Goal: Transaction & Acquisition: Purchase product/service

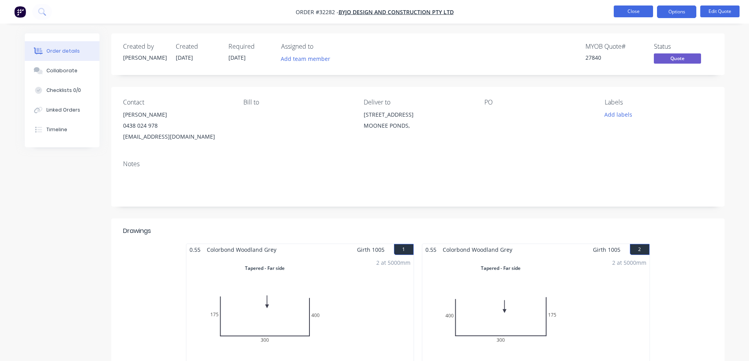
click at [637, 13] on button "Close" at bounding box center [632, 12] width 39 height 12
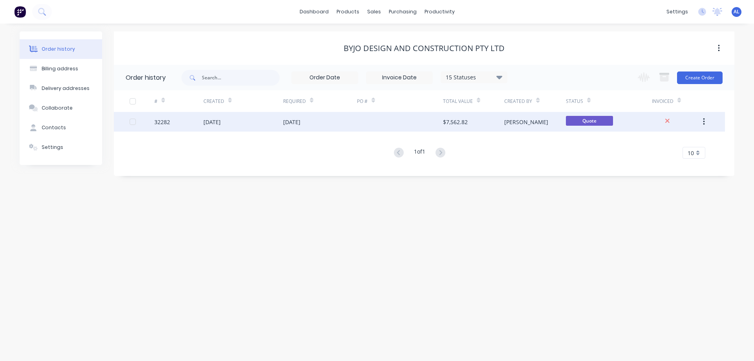
click at [455, 121] on div "$7,562.82" at bounding box center [455, 122] width 25 height 8
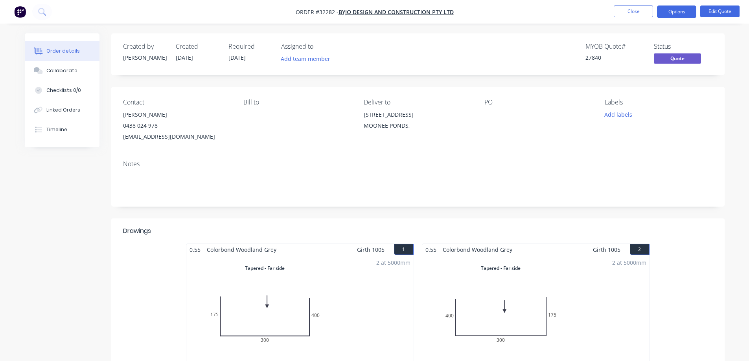
click at [21, 12] on img "button" at bounding box center [20, 12] width 12 height 12
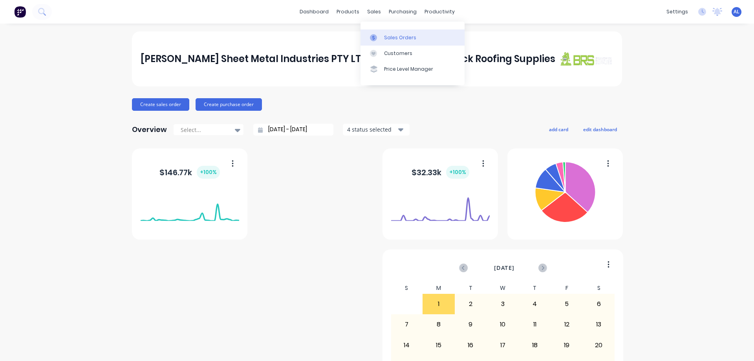
click at [395, 38] on div "Sales Orders" at bounding box center [400, 37] width 32 height 7
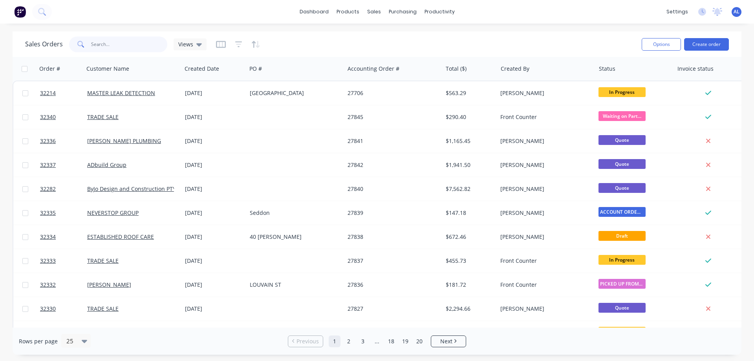
click at [141, 47] on input "text" at bounding box center [129, 45] width 77 height 16
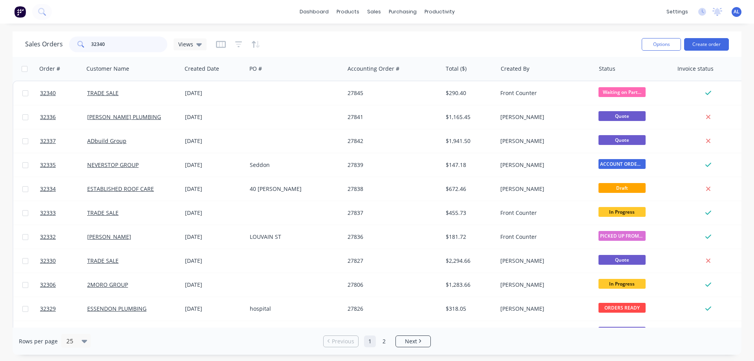
type input "32340"
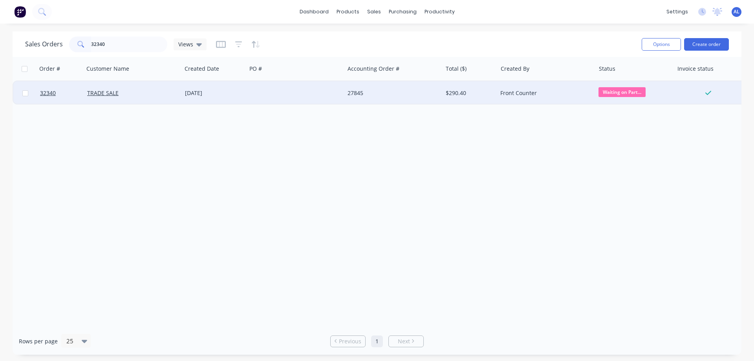
click at [285, 97] on div at bounding box center [296, 93] width 98 height 24
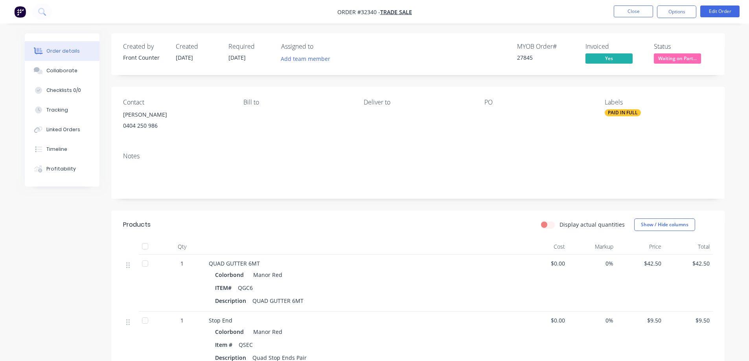
drag, startPoint x: 144, startPoint y: 266, endPoint x: 165, endPoint y: 264, distance: 21.6
click at [146, 266] on div at bounding box center [145, 264] width 16 height 16
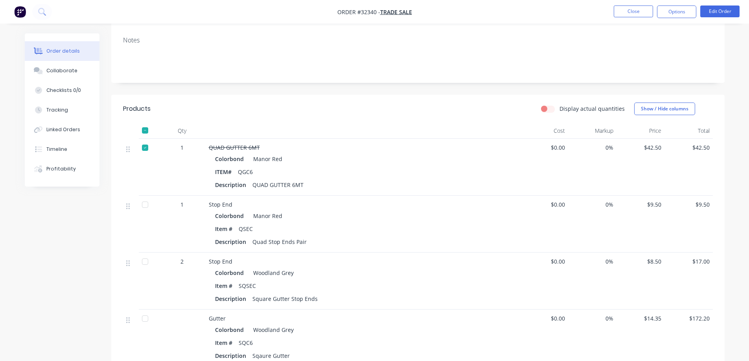
scroll to position [118, 0]
click at [145, 205] on div at bounding box center [145, 203] width 16 height 16
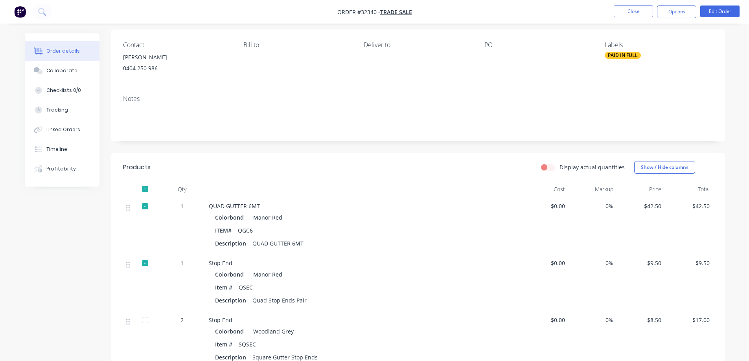
scroll to position [0, 0]
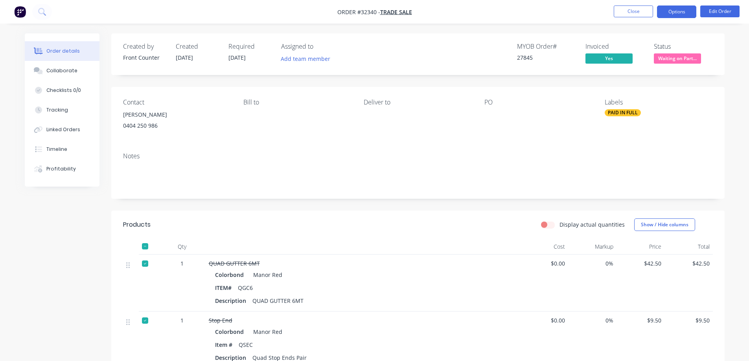
click at [670, 13] on button "Options" at bounding box center [676, 12] width 39 height 13
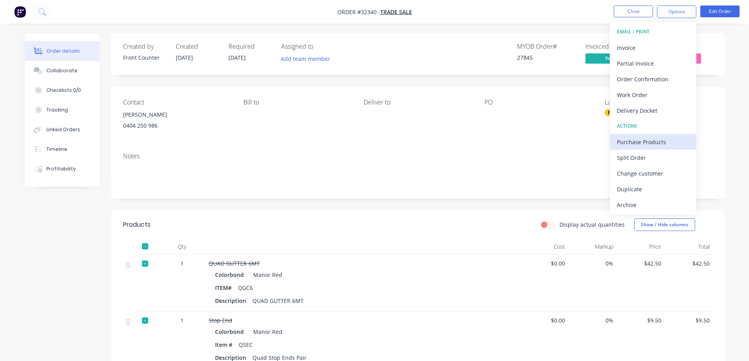
click at [650, 144] on div "Purchase Products" at bounding box center [653, 141] width 72 height 11
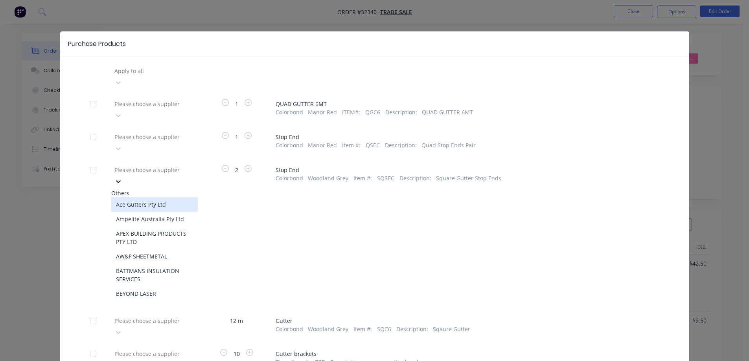
click at [122, 178] on icon at bounding box center [118, 182] width 8 height 8
click at [161, 226] on div "APEX BUILDING PRODUCTS PTY LTD" at bounding box center [154, 237] width 86 height 23
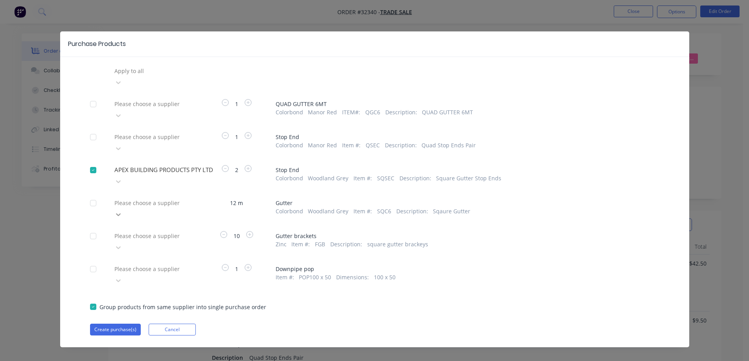
click at [121, 84] on icon at bounding box center [118, 82] width 5 height 3
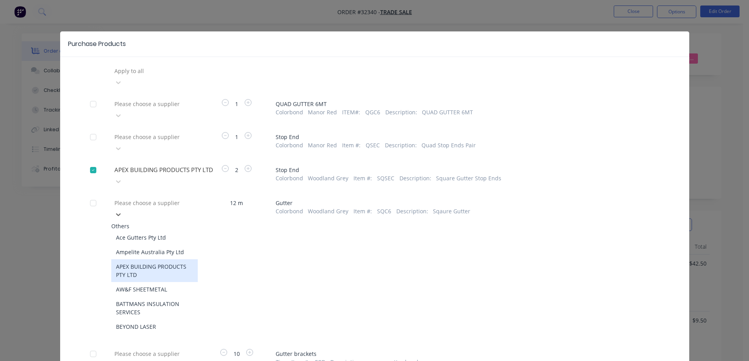
click at [164, 259] on div "APEX BUILDING PRODUCTS PTY LTD" at bounding box center [154, 270] width 86 height 23
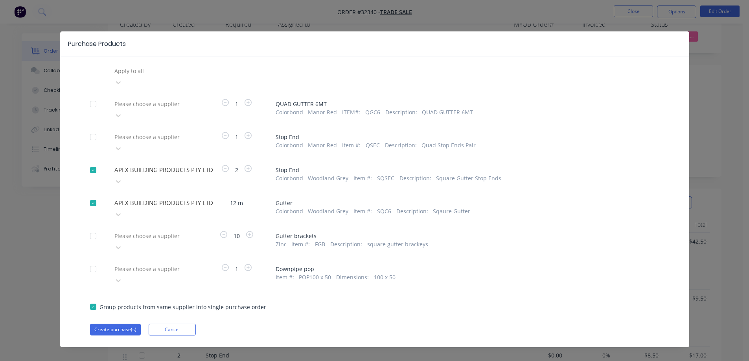
scroll to position [79, 0]
click at [122, 86] on icon at bounding box center [118, 83] width 8 height 8
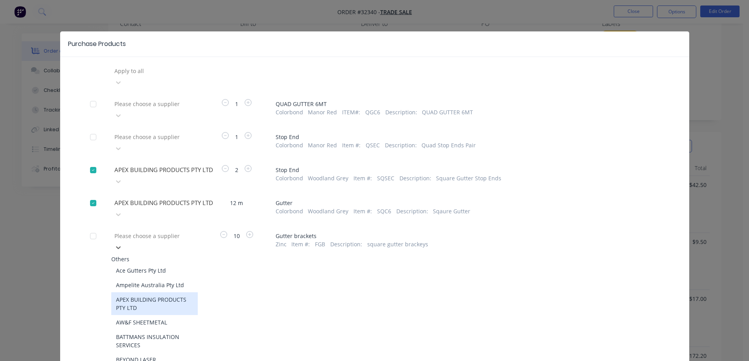
drag, startPoint x: 154, startPoint y: 266, endPoint x: 155, endPoint y: 261, distance: 5.5
click at [154, 292] on div "APEX BUILDING PRODUCTS PTY LTD" at bounding box center [154, 303] width 86 height 23
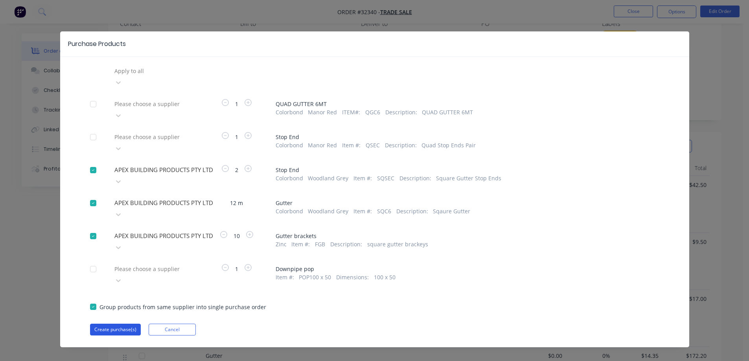
click at [130, 324] on button "Create purchase(s)" at bounding box center [115, 330] width 51 height 12
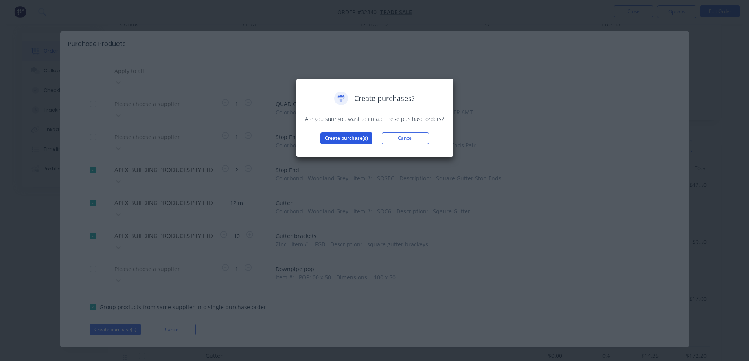
click at [336, 136] on button "Create purchase(s)" at bounding box center [346, 138] width 52 height 12
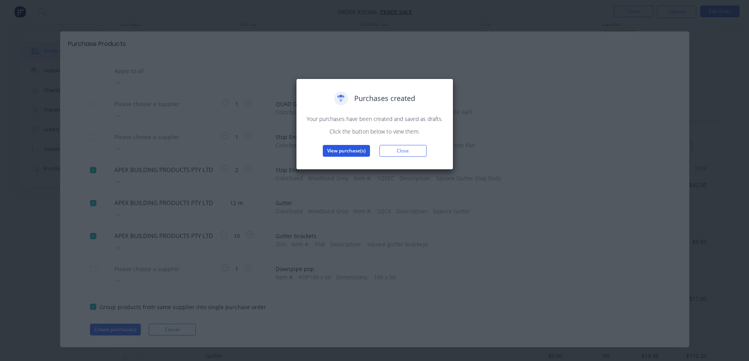
click at [346, 149] on button "View purchase(s)" at bounding box center [346, 151] width 47 height 12
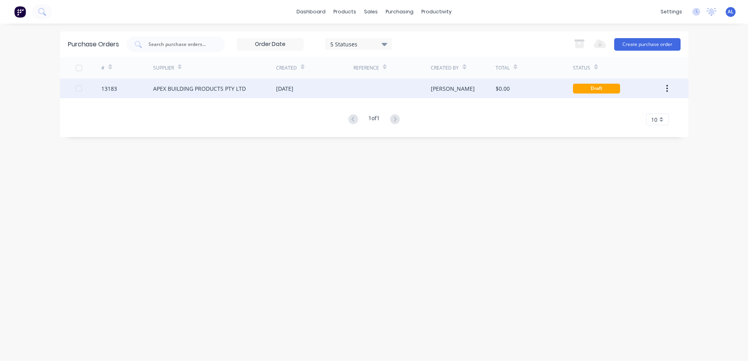
click at [407, 90] on div at bounding box center [392, 89] width 77 height 20
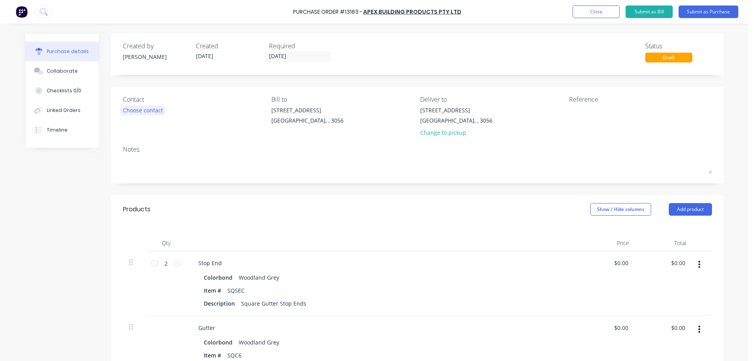
click at [145, 110] on div "Choose contact" at bounding box center [143, 110] width 40 height 8
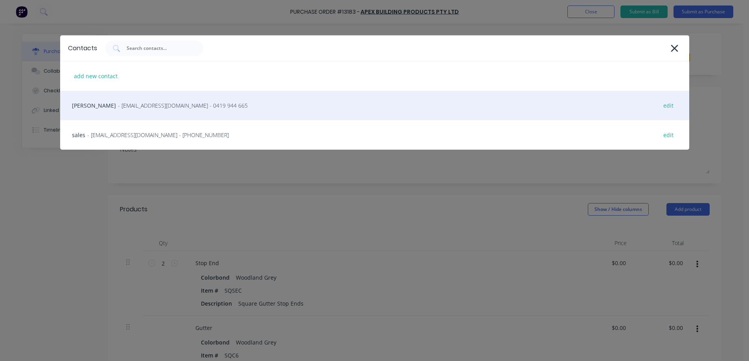
click at [139, 107] on span "- [EMAIL_ADDRESS][DOMAIN_NAME] - 0419 944 665" at bounding box center [183, 105] width 130 height 8
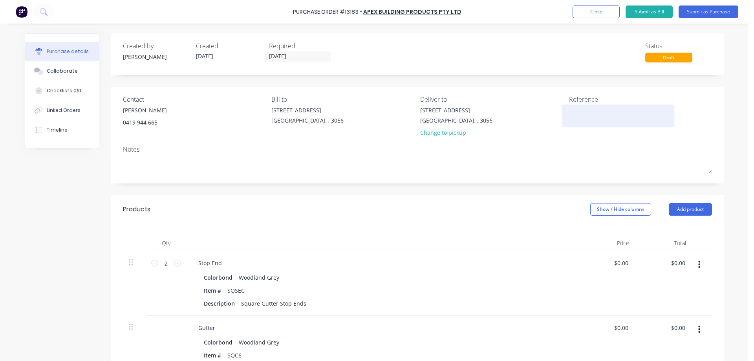
click at [587, 113] on textarea at bounding box center [618, 115] width 98 height 18
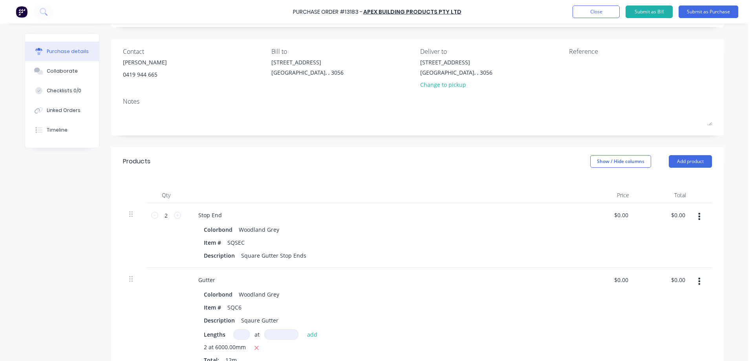
scroll to position [196, 0]
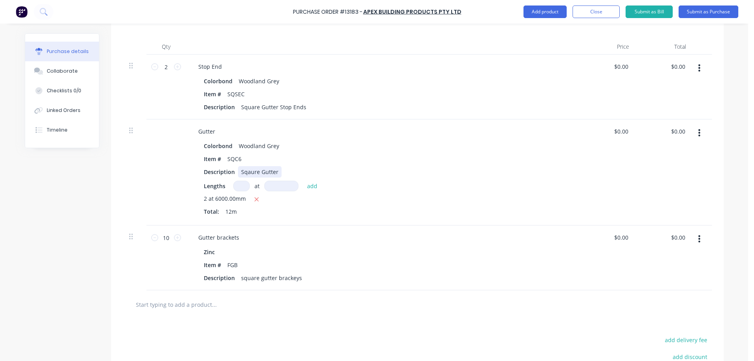
drag, startPoint x: 275, startPoint y: 172, endPoint x: 341, endPoint y: 214, distance: 78.5
click at [275, 172] on div "Sqaure Gutter" at bounding box center [260, 171] width 44 height 11
click at [298, 279] on div "square gutter brackeys" at bounding box center [271, 277] width 67 height 11
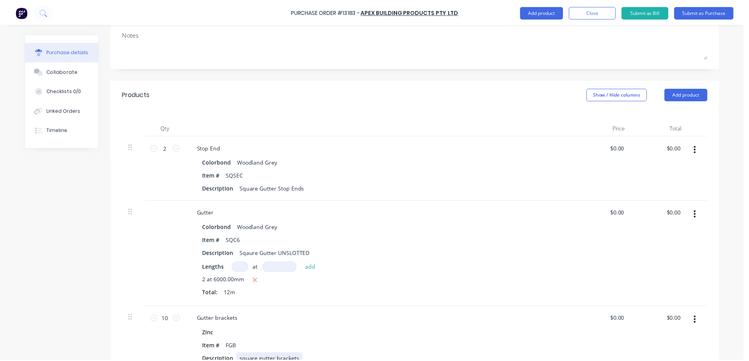
scroll to position [0, 0]
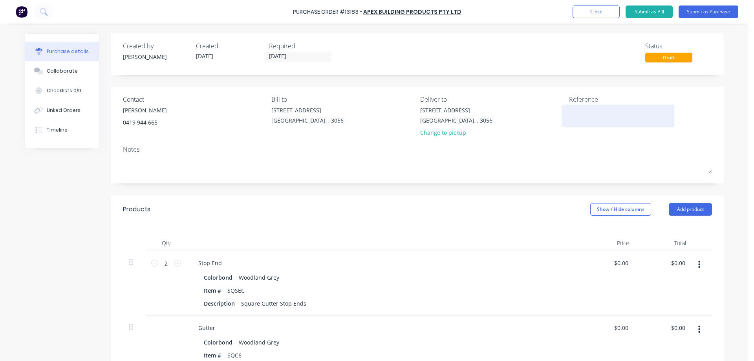
click at [573, 112] on textarea at bounding box center [618, 115] width 98 height 18
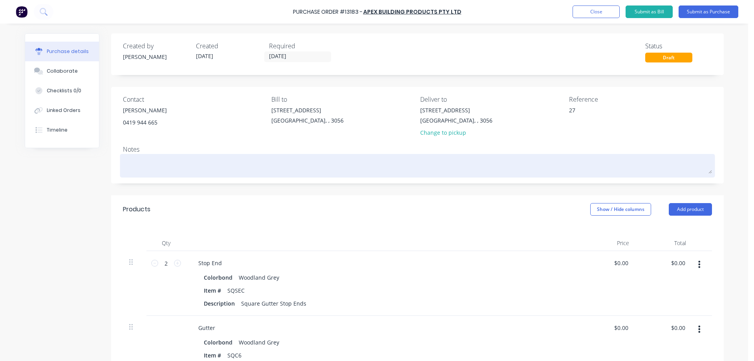
type textarea "278"
type textarea "x"
type textarea "2784"
type textarea "x"
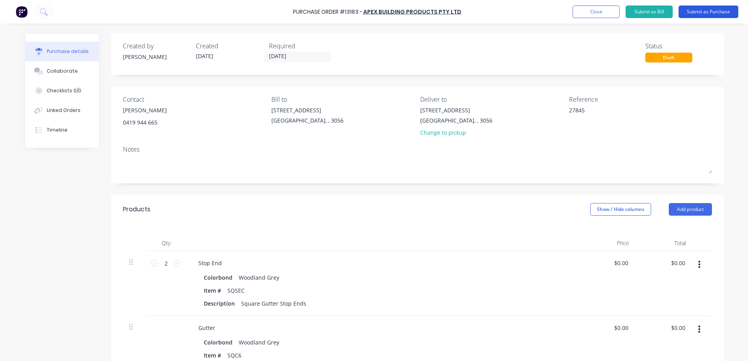
type textarea "27845"
click at [720, 14] on button "Submit as Purchase" at bounding box center [709, 12] width 60 height 13
type textarea "x"
type textarea "27845"
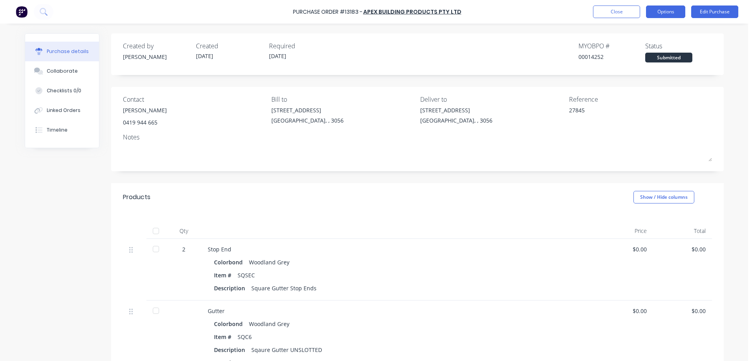
click at [660, 11] on button "Options" at bounding box center [665, 12] width 39 height 13
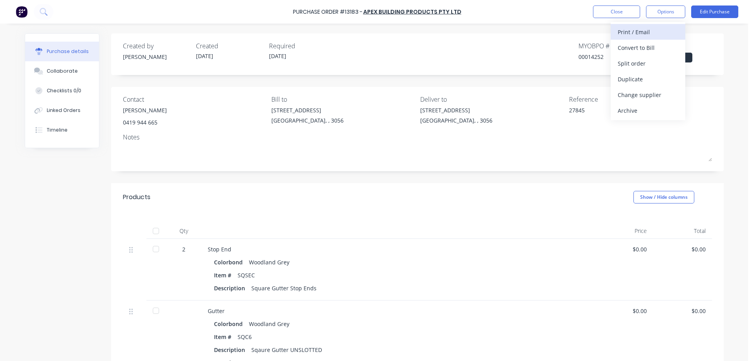
click at [650, 33] on div "Print / Email" at bounding box center [648, 31] width 61 height 11
click at [646, 66] on div "Without pricing" at bounding box center [648, 63] width 61 height 11
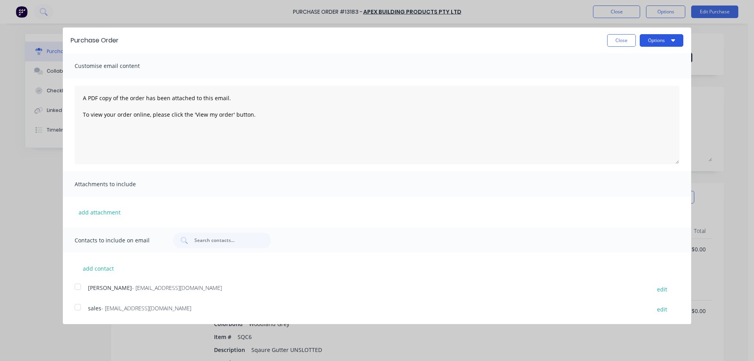
click at [668, 42] on button "Options" at bounding box center [662, 40] width 44 height 13
click at [652, 61] on div "Print" at bounding box center [646, 60] width 61 height 11
click at [77, 288] on div at bounding box center [78, 287] width 16 height 16
drag, startPoint x: 79, startPoint y: 306, endPoint x: 130, endPoint y: 284, distance: 55.6
click at [81, 306] on div at bounding box center [78, 307] width 16 height 16
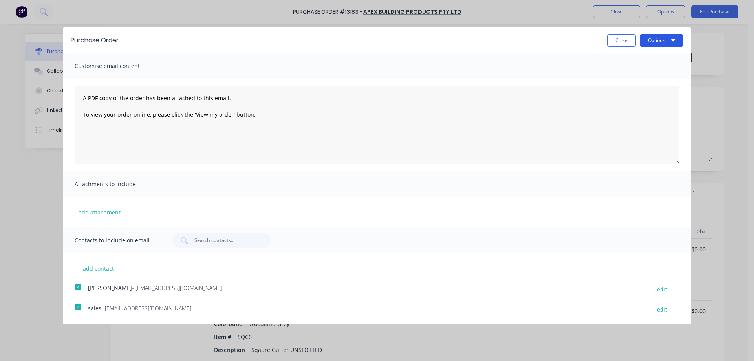
click at [669, 41] on button "Options" at bounding box center [662, 40] width 44 height 13
click at [637, 77] on div "Email" at bounding box center [646, 75] width 61 height 11
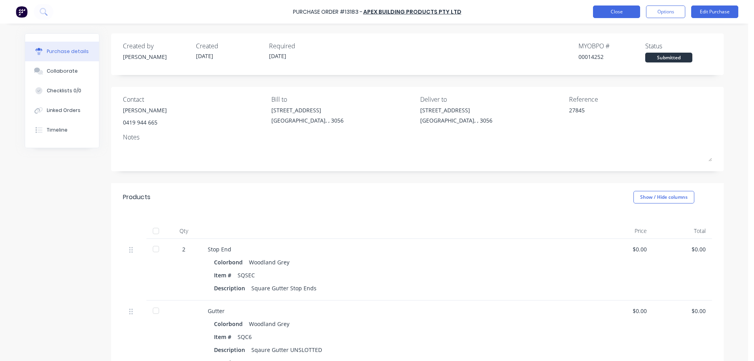
click at [627, 14] on button "Close" at bounding box center [616, 12] width 47 height 13
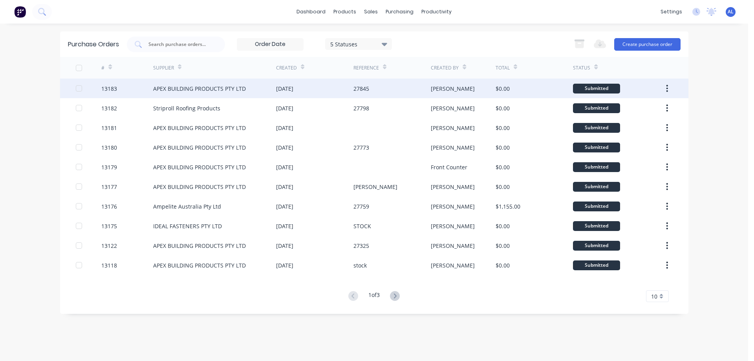
click at [295, 80] on div "# Supplier Created Reference Created By Total Status 13183 APEX BUILDING PRODUC…" at bounding box center [374, 179] width 629 height 245
click at [294, 85] on div "[DATE]" at bounding box center [284, 88] width 17 height 8
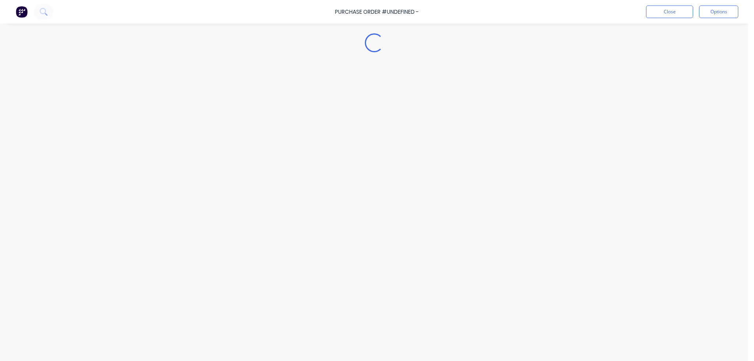
type textarea "x"
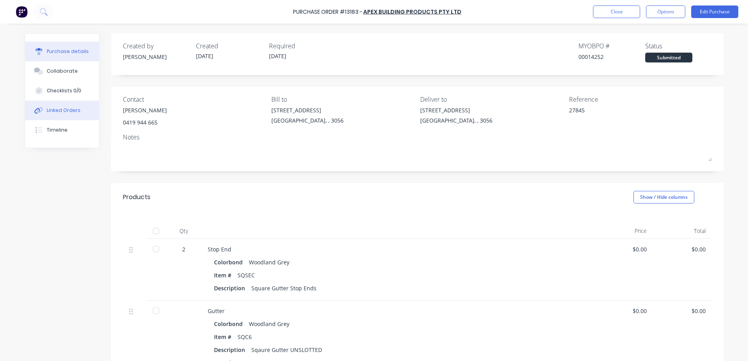
click at [68, 113] on div "Linked Orders" at bounding box center [64, 110] width 34 height 7
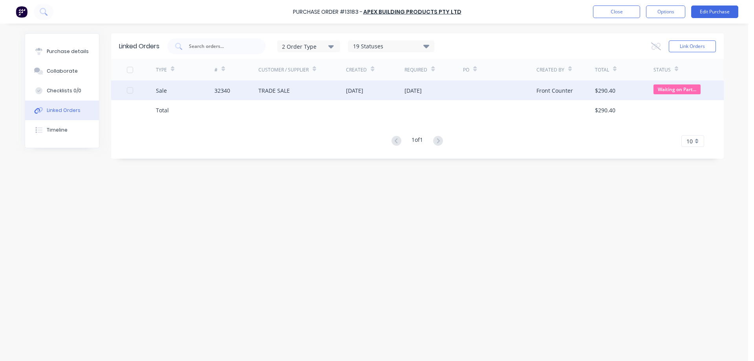
click at [319, 89] on div "TRADE SALE" at bounding box center [303, 91] width 88 height 20
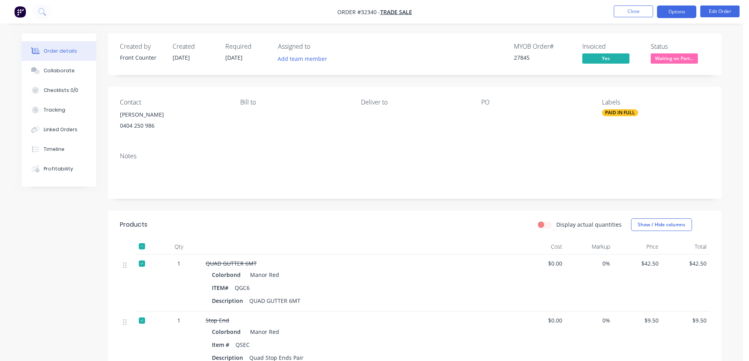
click at [679, 15] on button "Options" at bounding box center [676, 12] width 39 height 13
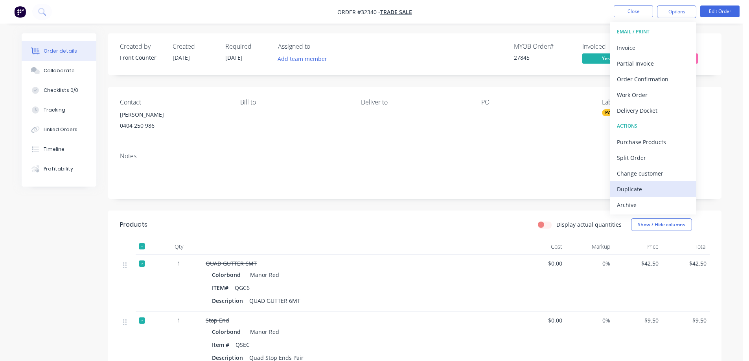
click at [639, 188] on div "Duplicate" at bounding box center [653, 188] width 72 height 11
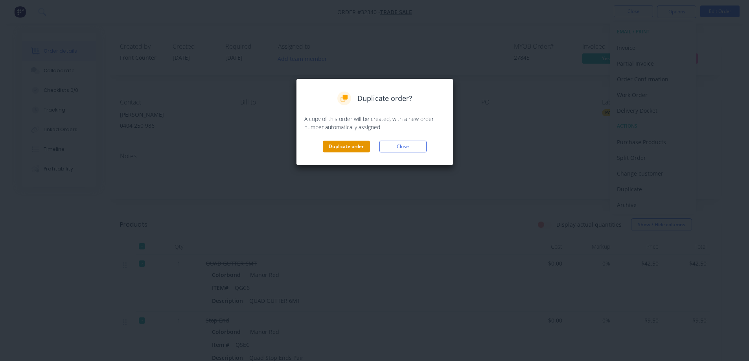
click at [361, 146] on button "Duplicate order" at bounding box center [346, 147] width 47 height 12
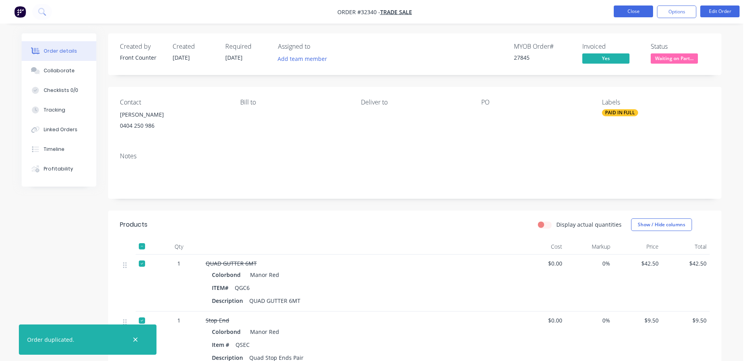
click at [633, 9] on button "Close" at bounding box center [632, 12] width 39 height 12
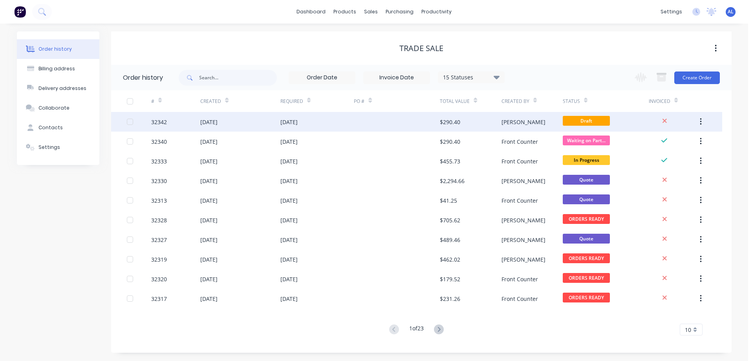
click at [384, 116] on div at bounding box center [397, 122] width 86 height 20
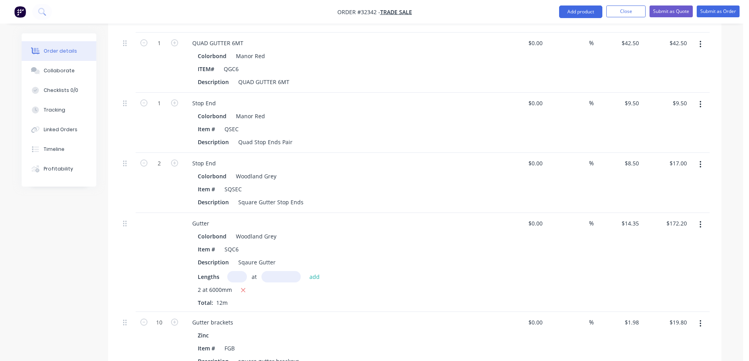
scroll to position [236, 0]
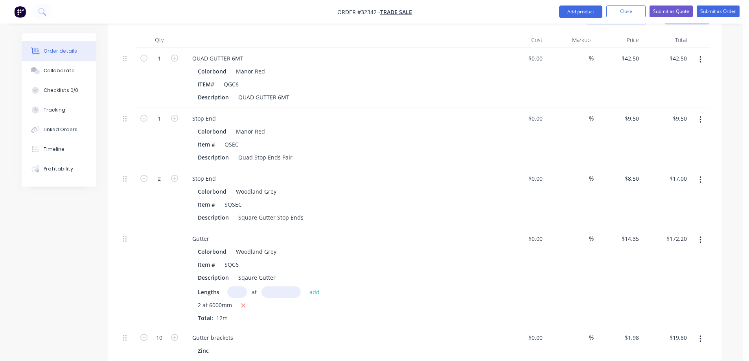
click at [702, 59] on button "button" at bounding box center [700, 60] width 18 height 14
click at [672, 130] on div "Delete" at bounding box center [672, 127] width 61 height 11
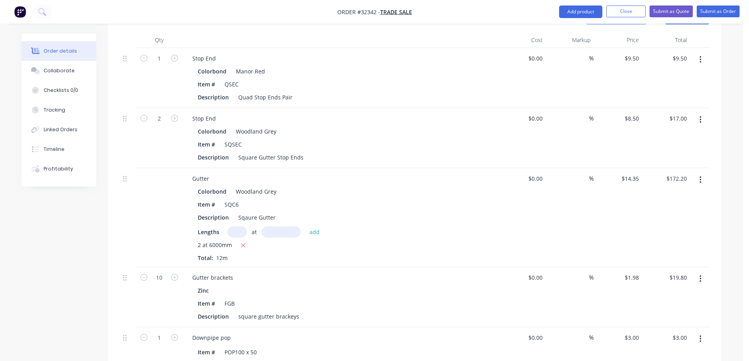
click at [699, 59] on icon "button" at bounding box center [700, 59] width 2 height 7
click at [673, 125] on div "Delete" at bounding box center [672, 127] width 61 height 11
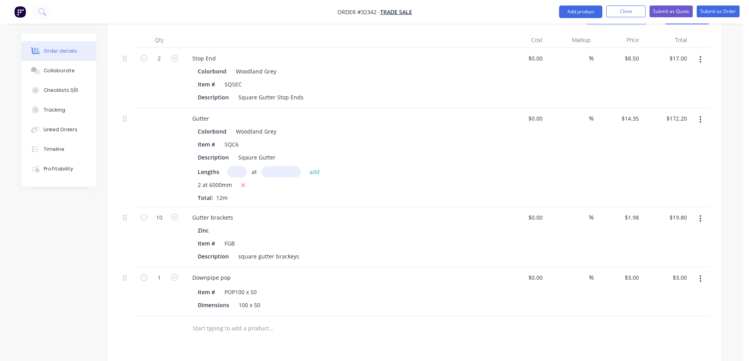
click at [699, 122] on icon "button" at bounding box center [700, 120] width 2 height 9
click at [677, 191] on div "Delete" at bounding box center [672, 187] width 61 height 11
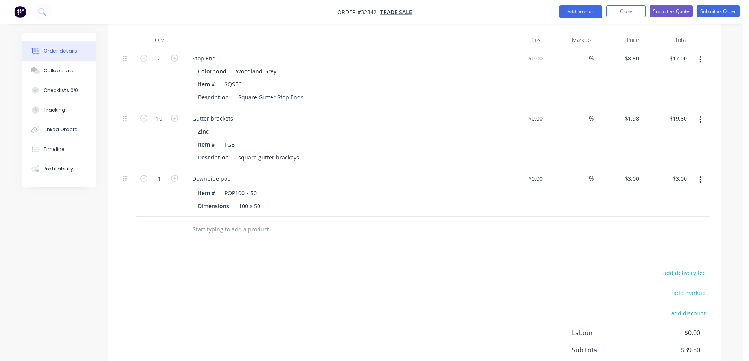
click at [699, 63] on icon "button" at bounding box center [700, 59] width 2 height 9
click at [681, 131] on div "Delete" at bounding box center [672, 127] width 61 height 11
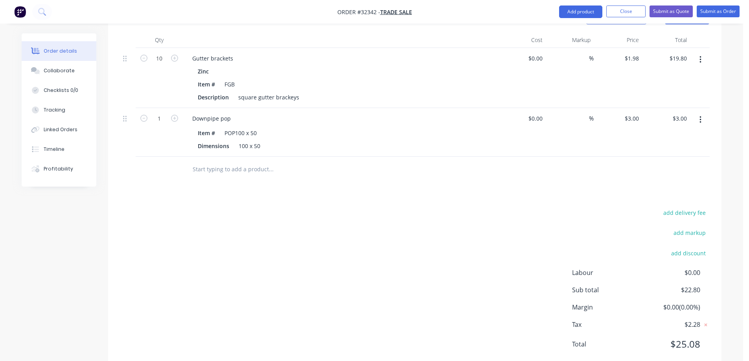
click at [700, 121] on icon "button" at bounding box center [700, 120] width 2 height 9
drag, startPoint x: 683, startPoint y: 187, endPoint x: 689, endPoint y: 145, distance: 42.5
click at [683, 186] on div "Delete" at bounding box center [672, 187] width 61 height 11
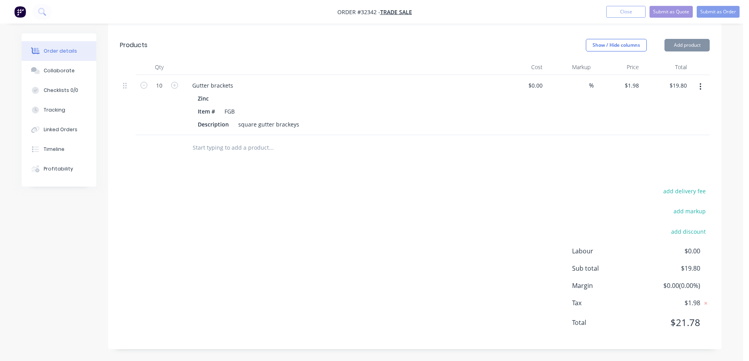
scroll to position [209, 0]
click at [698, 87] on button "button" at bounding box center [700, 87] width 18 height 14
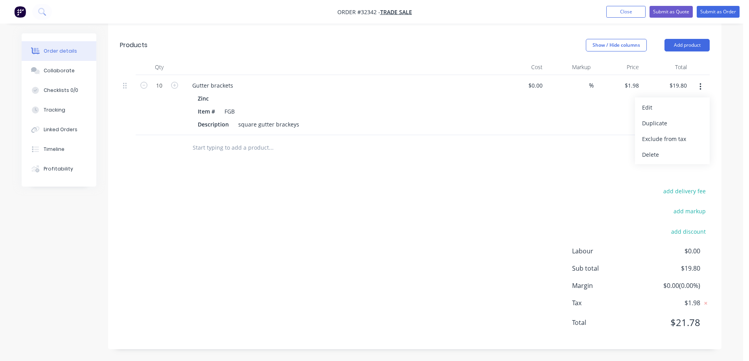
drag, startPoint x: 682, startPoint y: 152, endPoint x: 677, endPoint y: 152, distance: 4.3
click at [681, 152] on div "Delete" at bounding box center [672, 154] width 61 height 11
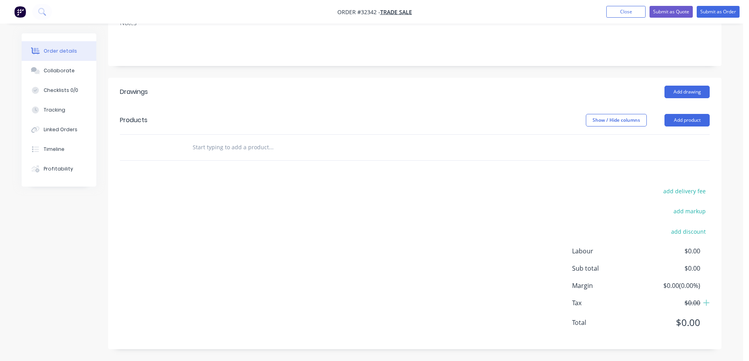
scroll to position [134, 0]
click at [263, 149] on input "text" at bounding box center [270, 147] width 157 height 16
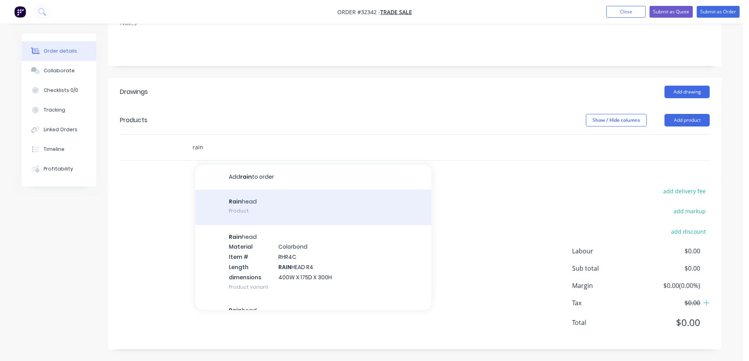
type input "rain"
click at [297, 212] on div "Rain head Product" at bounding box center [313, 207] width 236 height 35
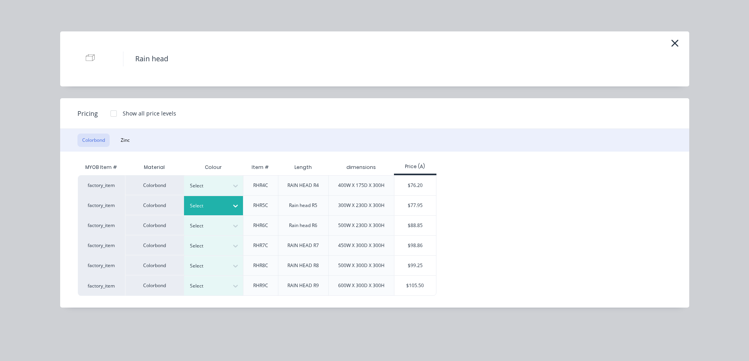
click at [233, 206] on icon at bounding box center [235, 206] width 8 height 8
click at [98, 332] on div "Woodland Grey" at bounding box center [49, 339] width 98 height 15
click at [416, 207] on div "$77.95" at bounding box center [415, 206] width 42 height 20
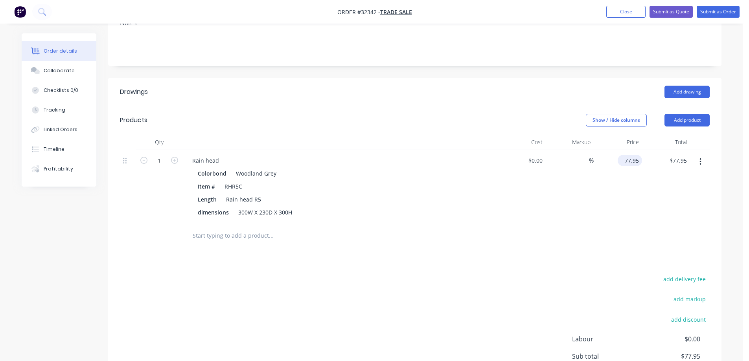
click at [627, 160] on input "77.95" at bounding box center [630, 160] width 21 height 11
type input "$67.95"
click at [601, 192] on div "$67.95 $67.95" at bounding box center [617, 186] width 48 height 73
click at [246, 214] on div "300W X 230D X 300H" at bounding box center [265, 212] width 60 height 11
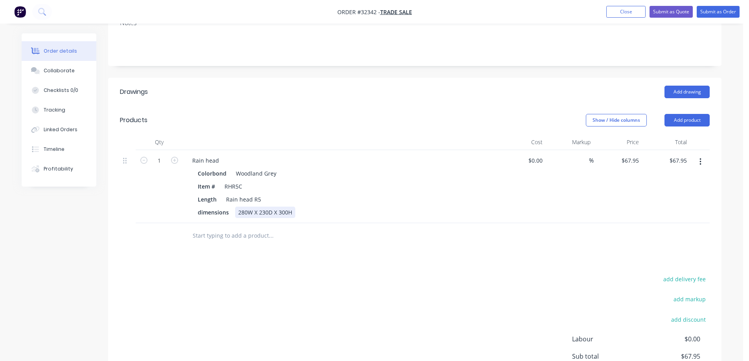
click at [268, 213] on div "280W X 230D X 300H" at bounding box center [265, 212] width 60 height 11
click at [286, 214] on div "280W X 180D X 300H" at bounding box center [265, 212] width 60 height 11
click at [292, 209] on div "280W X 180D X 220 H" at bounding box center [265, 212] width 60 height 11
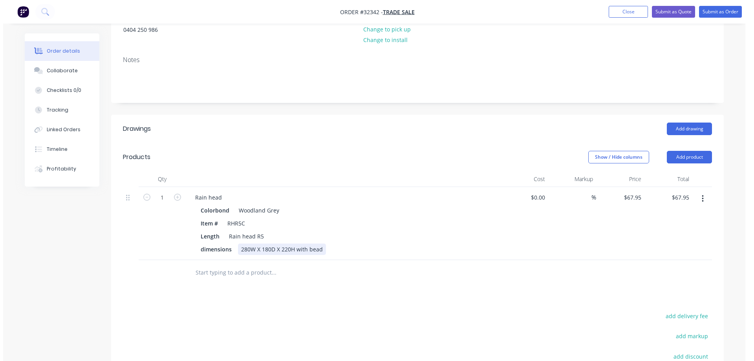
scroll to position [0, 0]
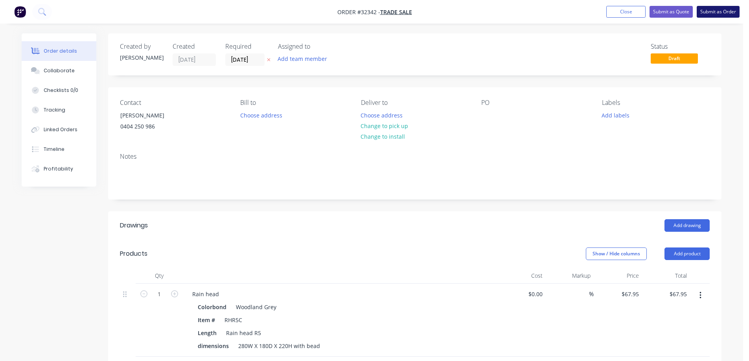
click at [722, 9] on button "Submit as Order" at bounding box center [717, 12] width 43 height 12
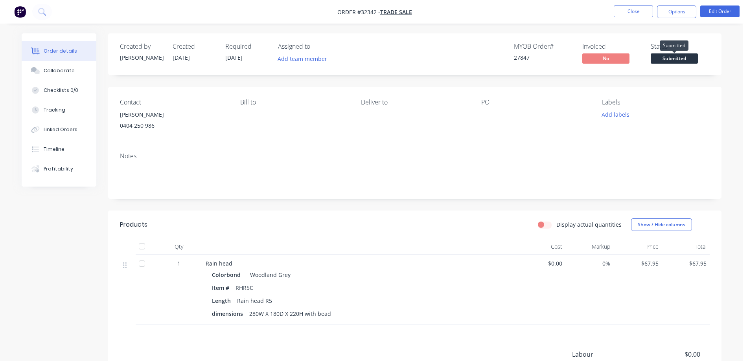
click at [680, 59] on span "Submitted" at bounding box center [673, 58] width 47 height 10
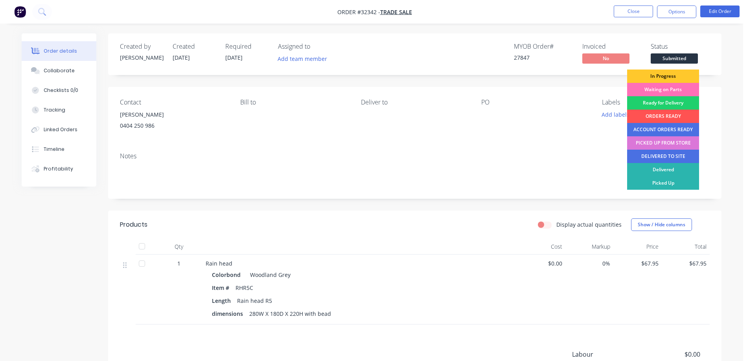
click at [670, 75] on div "In Progress" at bounding box center [663, 76] width 72 height 13
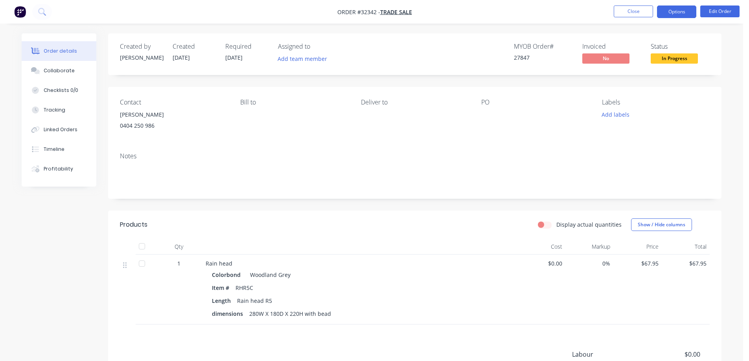
click at [675, 11] on button "Options" at bounding box center [676, 12] width 39 height 13
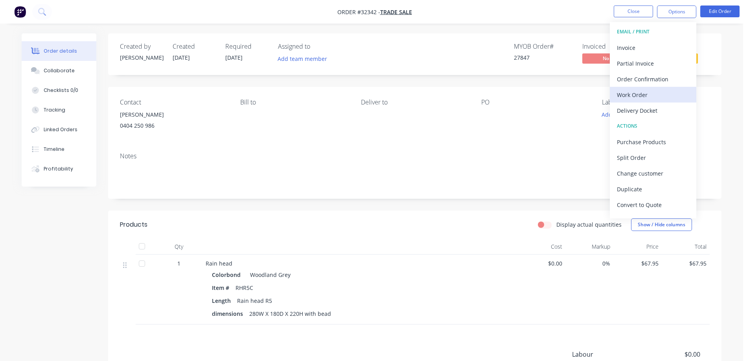
click at [654, 94] on div "Work Order" at bounding box center [653, 94] width 72 height 11
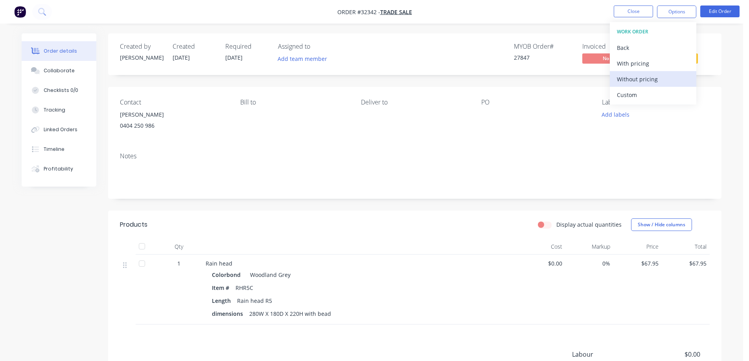
click at [660, 79] on div "Without pricing" at bounding box center [653, 78] width 72 height 11
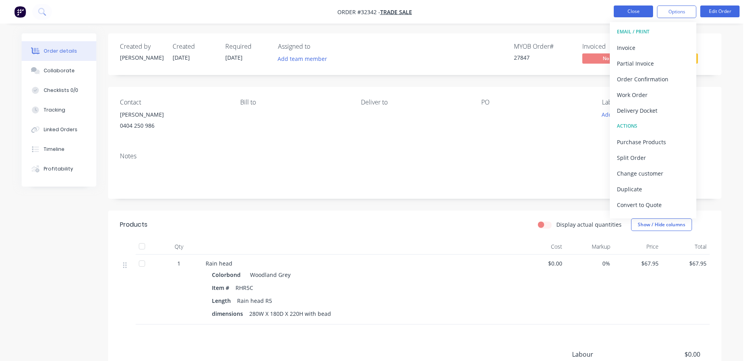
click at [617, 14] on button "Close" at bounding box center [632, 12] width 39 height 12
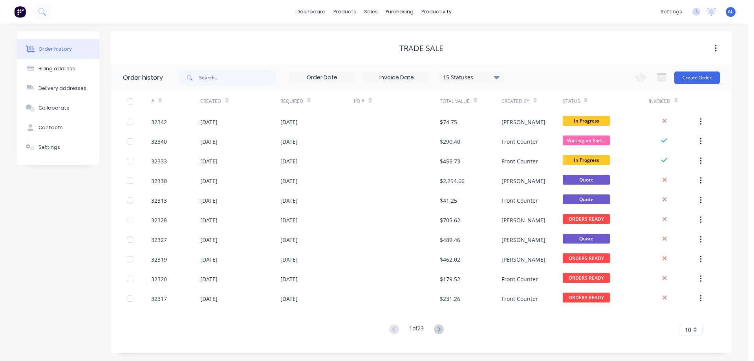
click at [20, 11] on img at bounding box center [20, 12] width 12 height 12
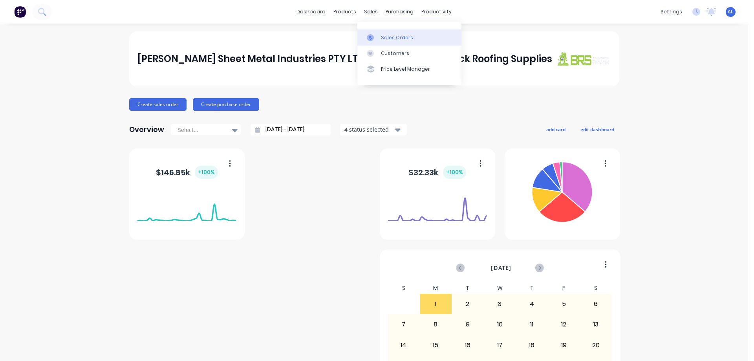
click at [382, 38] on div "Sales Orders" at bounding box center [397, 37] width 32 height 7
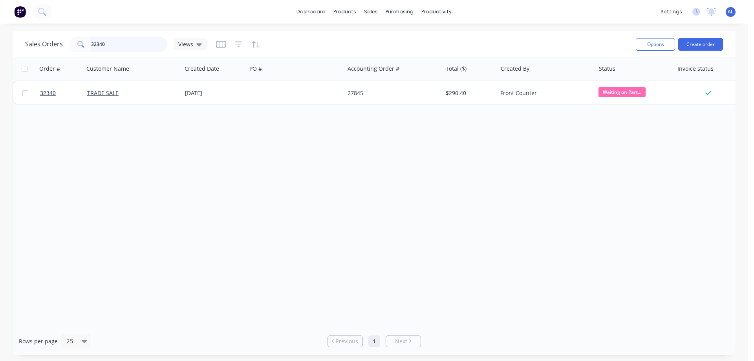
click at [132, 44] on input "32340" at bounding box center [129, 45] width 77 height 16
type input "3"
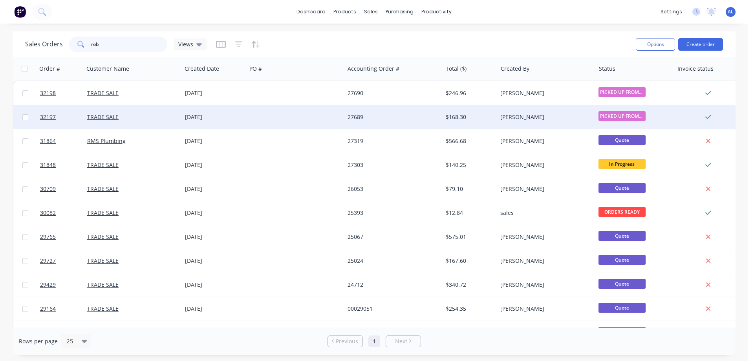
type input "rob"
click at [370, 119] on div "27689" at bounding box center [391, 117] width 87 height 8
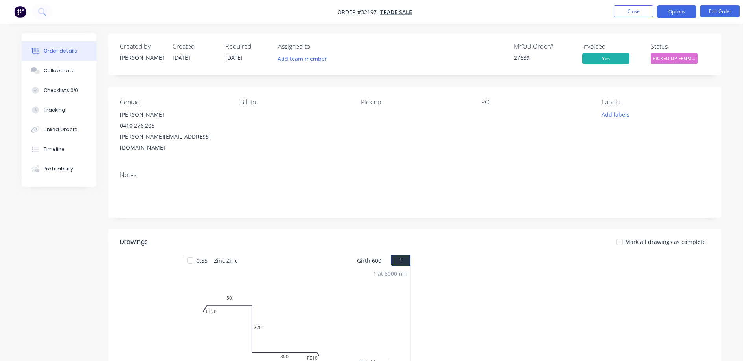
click at [675, 12] on button "Options" at bounding box center [676, 12] width 39 height 13
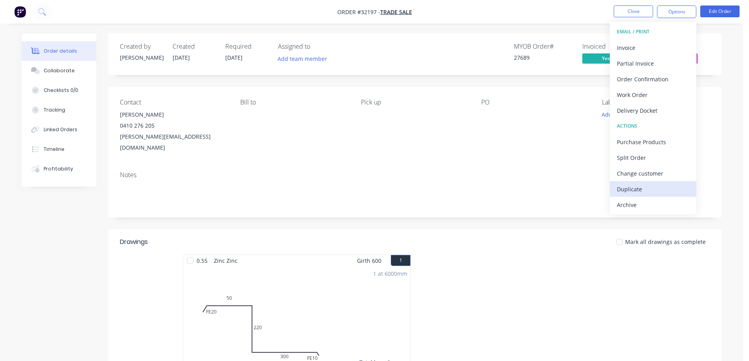
click at [650, 189] on div "Duplicate" at bounding box center [653, 188] width 72 height 11
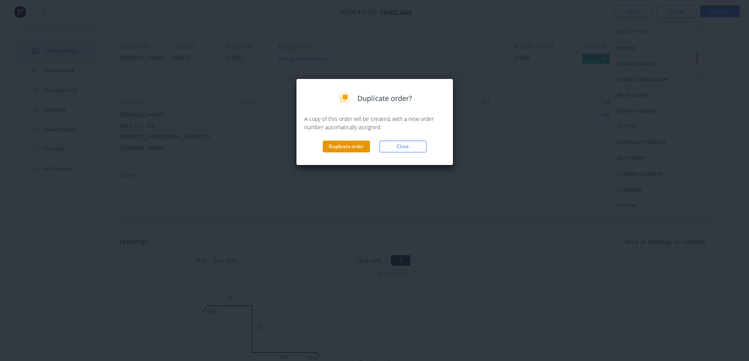
click at [354, 149] on button "Duplicate order" at bounding box center [346, 147] width 47 height 12
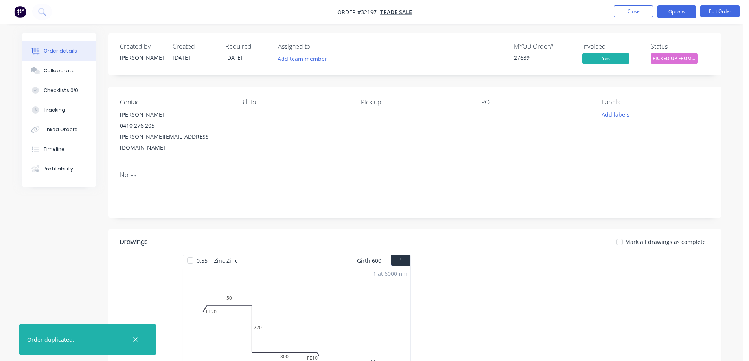
click at [671, 13] on button "Options" at bounding box center [676, 12] width 39 height 13
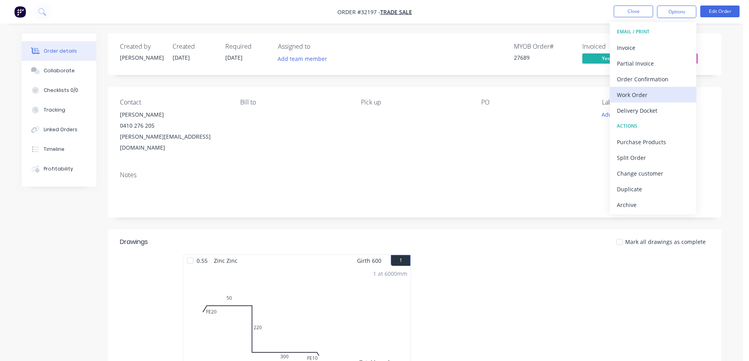
click at [644, 94] on div "Work Order" at bounding box center [653, 94] width 72 height 11
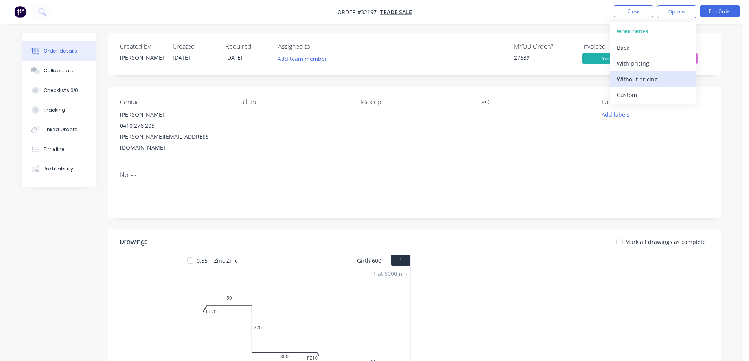
click at [649, 82] on div "Without pricing" at bounding box center [653, 78] width 72 height 11
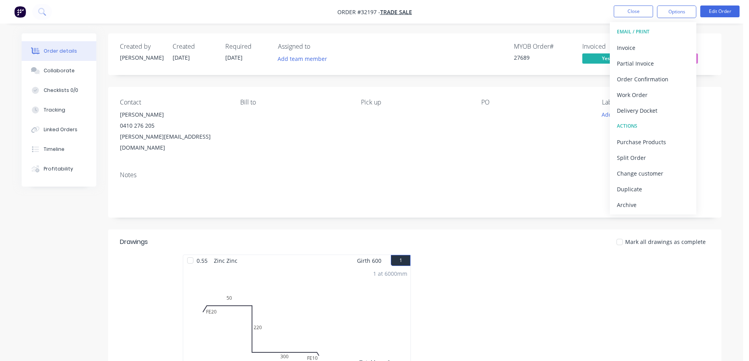
click at [590, 14] on nav "Order #32197 - TRADE SALE Close Options EMAIL / PRINT Invoice Partial Invoice O…" at bounding box center [374, 12] width 749 height 24
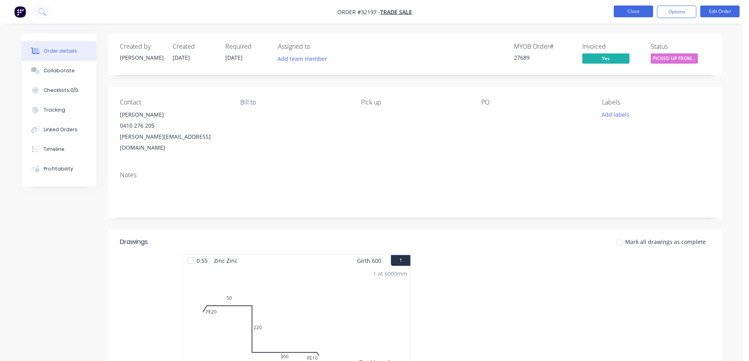
click at [627, 13] on button "Close" at bounding box center [632, 12] width 39 height 12
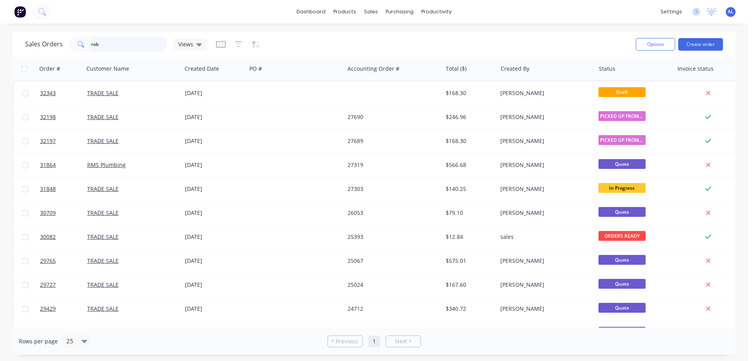
click at [110, 41] on input "rob" at bounding box center [129, 45] width 77 height 16
type input "r"
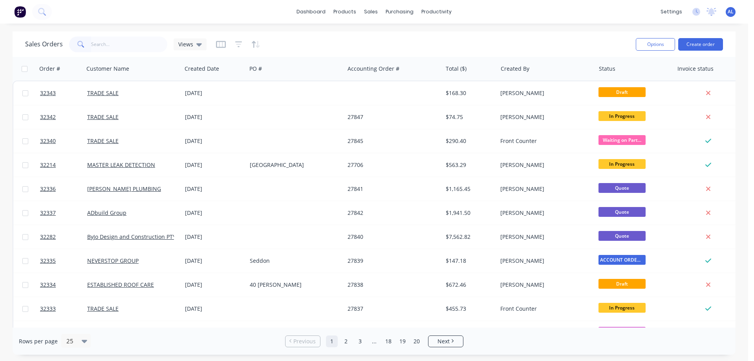
click at [18, 14] on img at bounding box center [20, 12] width 12 height 12
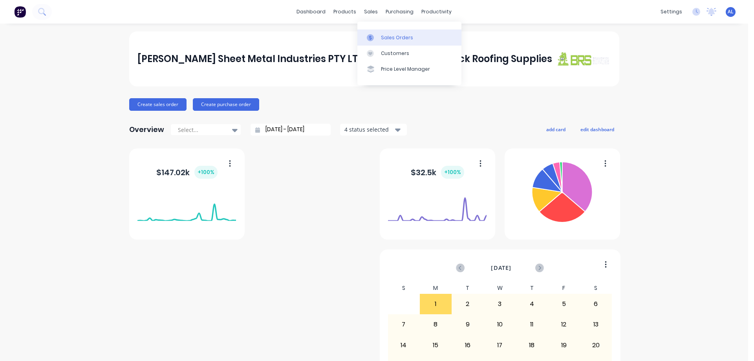
click at [399, 33] on link "Sales Orders" at bounding box center [410, 37] width 104 height 16
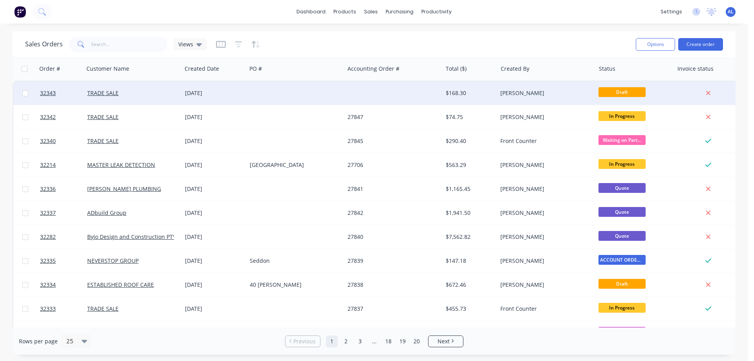
click at [317, 83] on div at bounding box center [296, 93] width 98 height 24
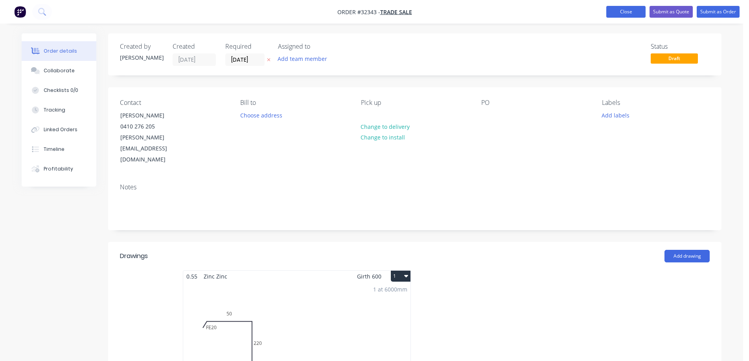
click at [618, 16] on button "Close" at bounding box center [625, 12] width 39 height 12
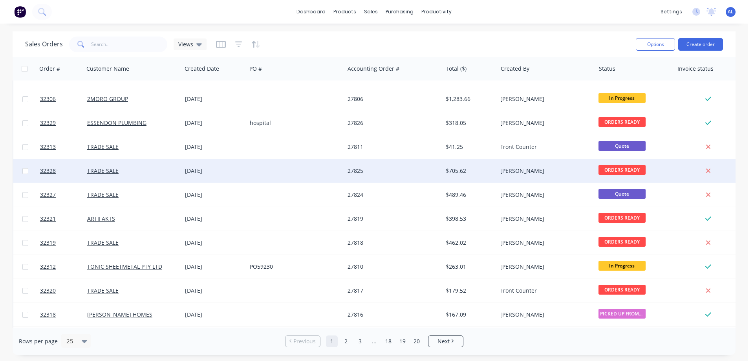
scroll to position [356, 0]
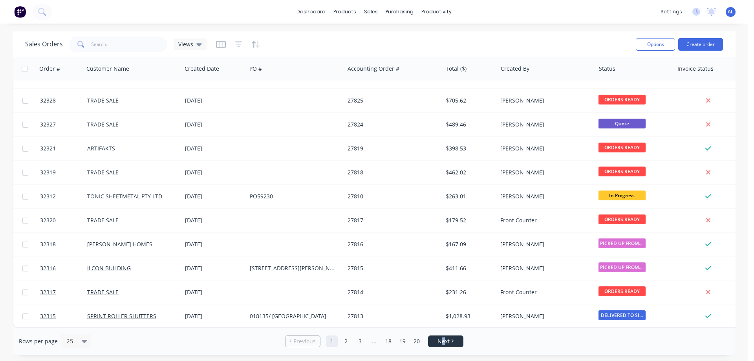
click at [444, 343] on span "Next" at bounding box center [444, 342] width 12 height 8
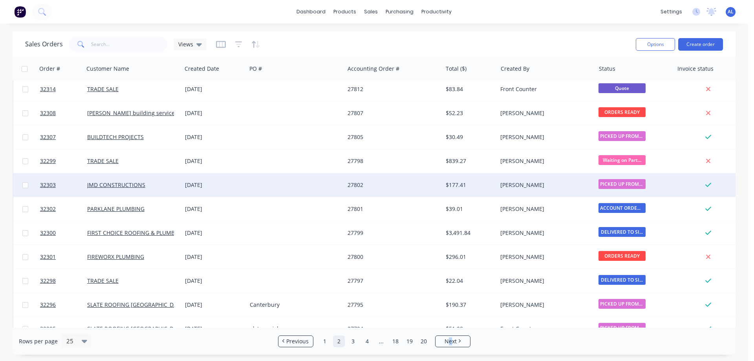
scroll to position [0, 0]
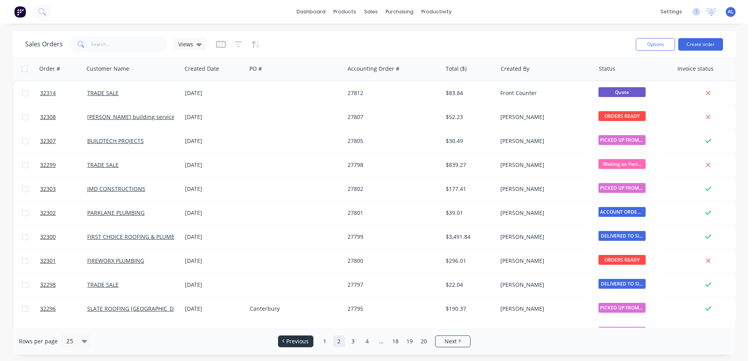
click at [288, 343] on span "Previous" at bounding box center [297, 342] width 22 height 8
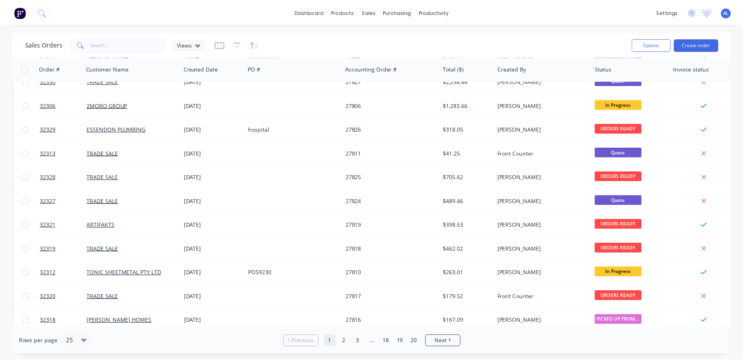
scroll to position [356, 0]
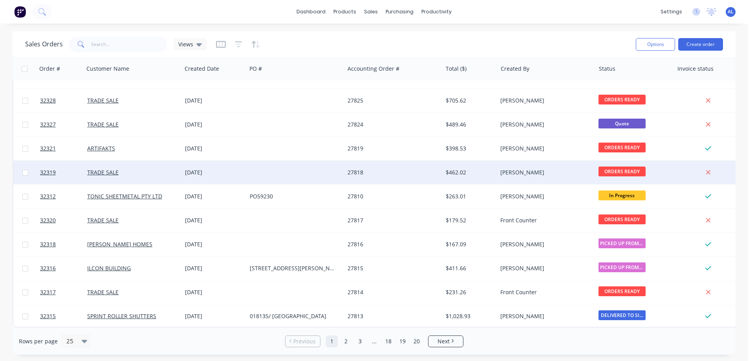
click at [378, 171] on div "27818" at bounding box center [391, 173] width 87 height 8
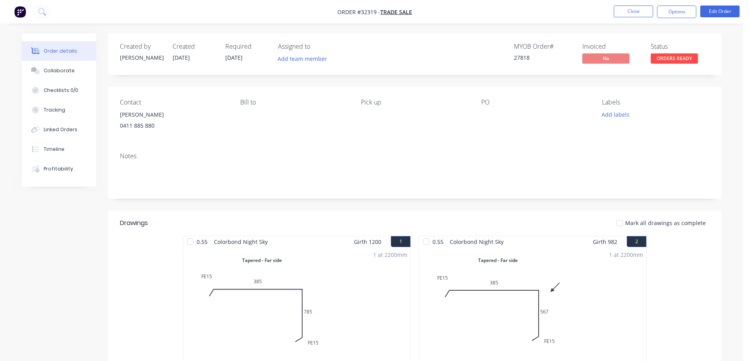
click at [22, 11] on img "button" at bounding box center [20, 12] width 12 height 12
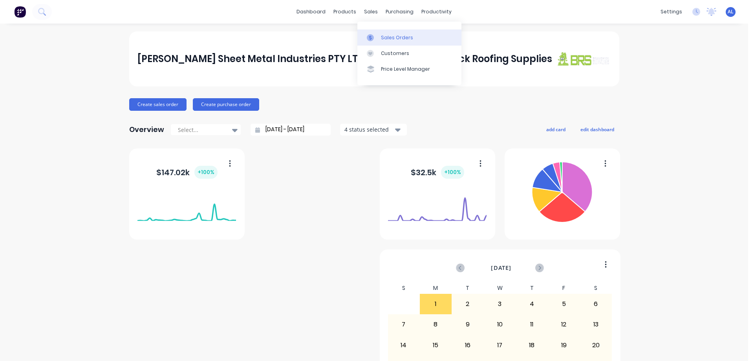
click at [371, 37] on icon at bounding box center [370, 37] width 7 height 7
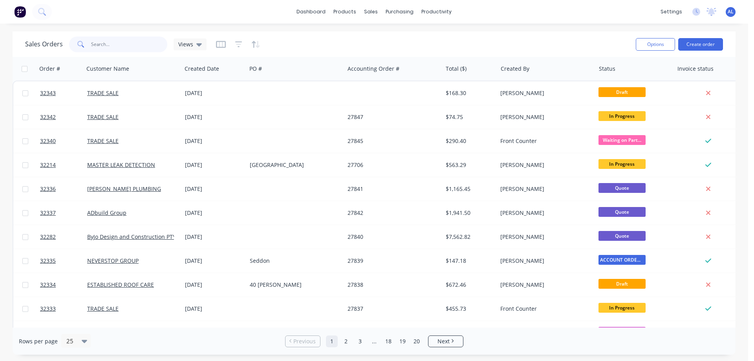
click at [109, 47] on input "text" at bounding box center [129, 45] width 77 height 16
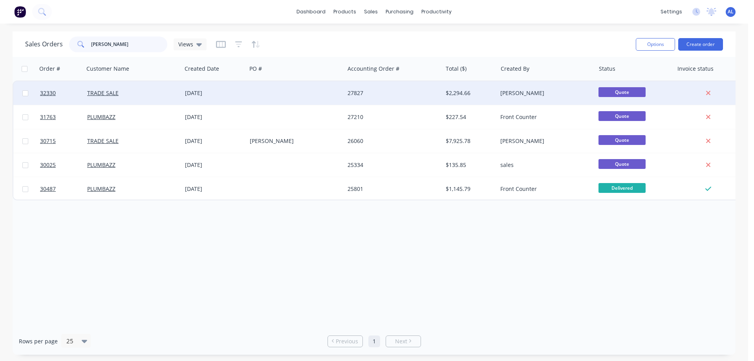
type input "[PERSON_NAME]"
click at [414, 91] on div "27827" at bounding box center [391, 93] width 87 height 8
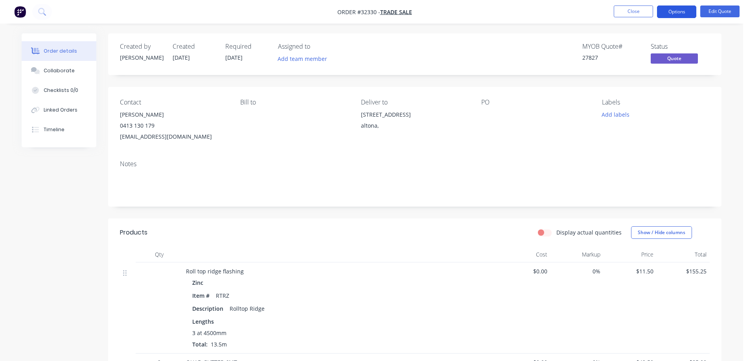
click at [673, 16] on button "Options" at bounding box center [676, 12] width 39 height 13
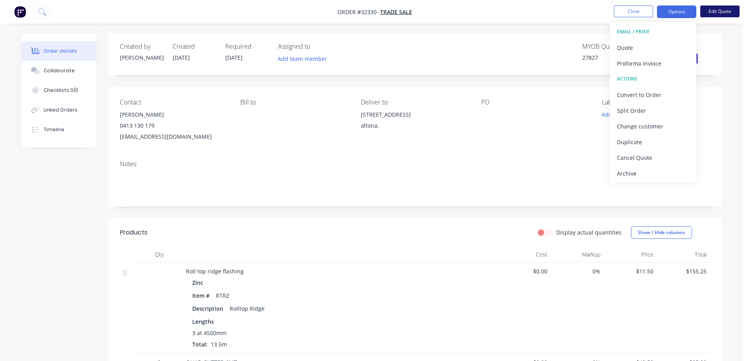
click at [714, 11] on button "Edit Quote" at bounding box center [719, 12] width 39 height 12
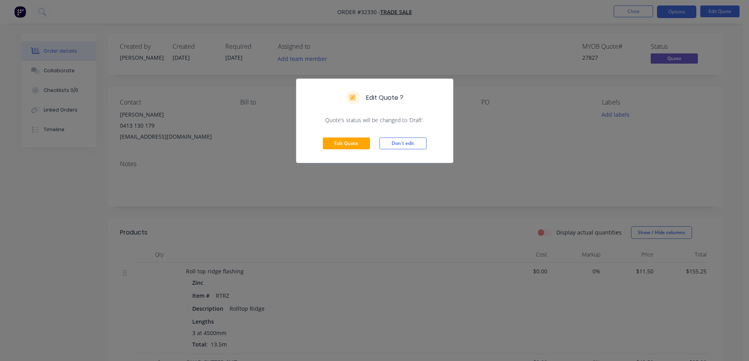
click at [354, 150] on div "Edit Quote Don't edit" at bounding box center [374, 143] width 156 height 39
click at [357, 140] on button "Edit Quote" at bounding box center [346, 144] width 47 height 12
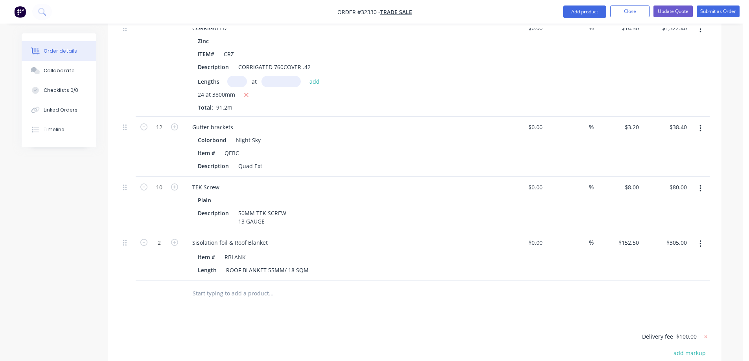
scroll to position [511, 0]
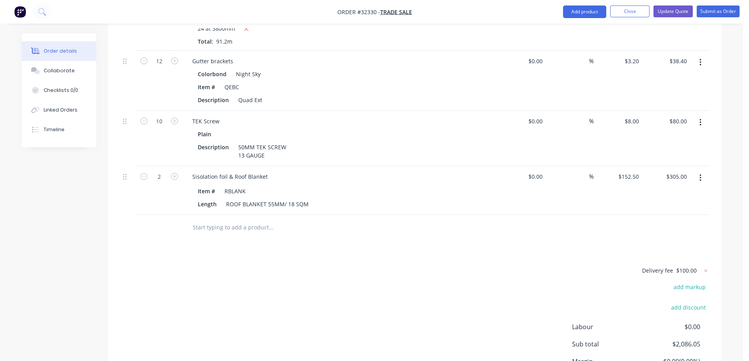
click at [232, 220] on input "text" at bounding box center [270, 228] width 157 height 16
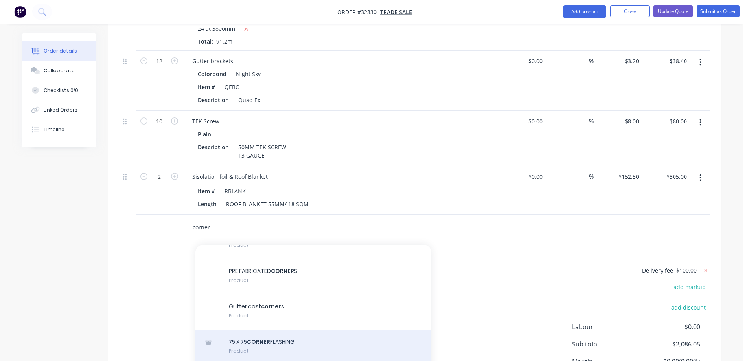
scroll to position [79, 0]
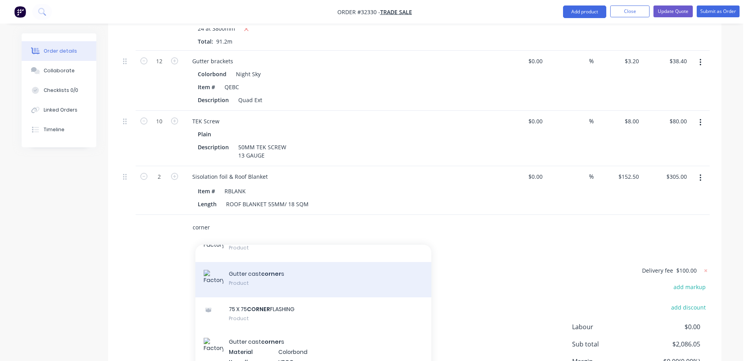
type input "corner"
click at [328, 276] on div "Gutter cast corner s Product" at bounding box center [313, 279] width 236 height 35
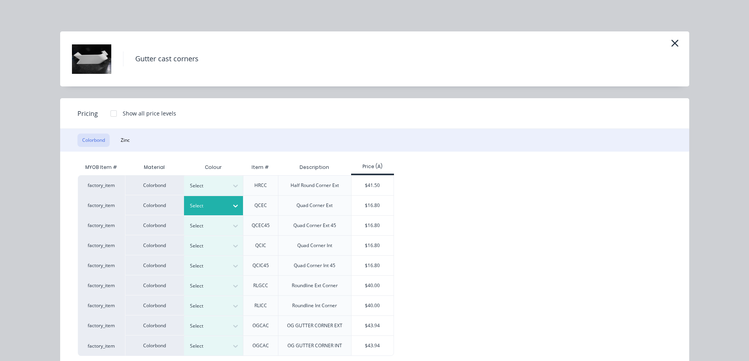
click at [233, 205] on icon at bounding box center [235, 206] width 8 height 8
click at [382, 203] on div "$16.80" at bounding box center [372, 206] width 42 height 20
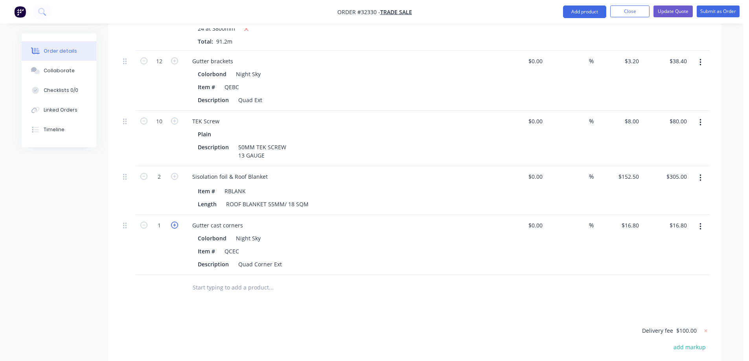
drag, startPoint x: 177, startPoint y: 214, endPoint x: 173, endPoint y: 215, distance: 4.5
click at [176, 222] on icon "button" at bounding box center [174, 225] width 7 height 7
type input "2"
type input "$33.60"
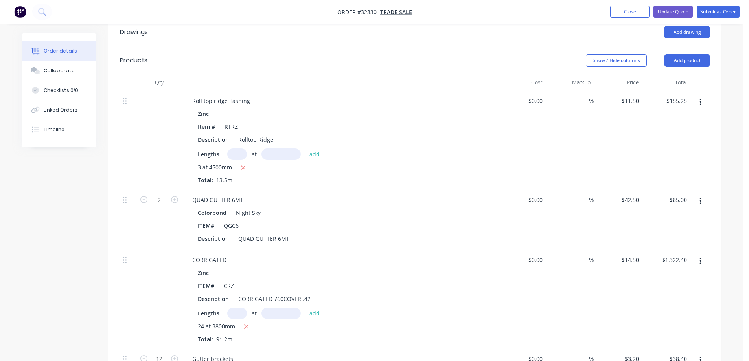
scroll to position [86, 0]
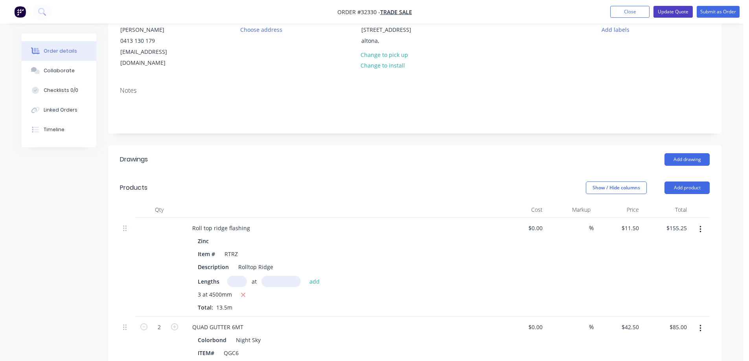
click at [678, 16] on button "Update Quote" at bounding box center [672, 12] width 39 height 12
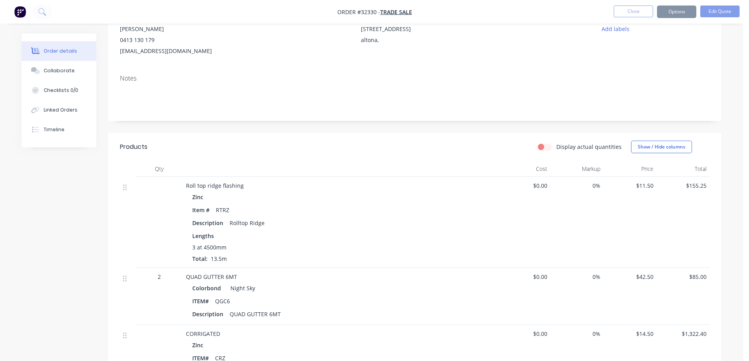
scroll to position [0, 0]
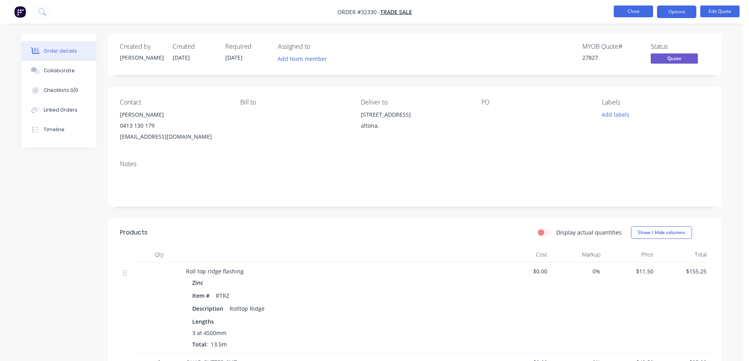
click at [633, 9] on button "Close" at bounding box center [632, 12] width 39 height 12
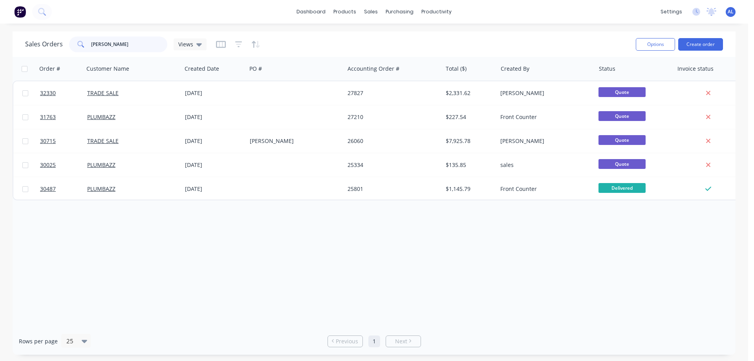
click at [121, 44] on input "[PERSON_NAME]" at bounding box center [129, 45] width 77 height 16
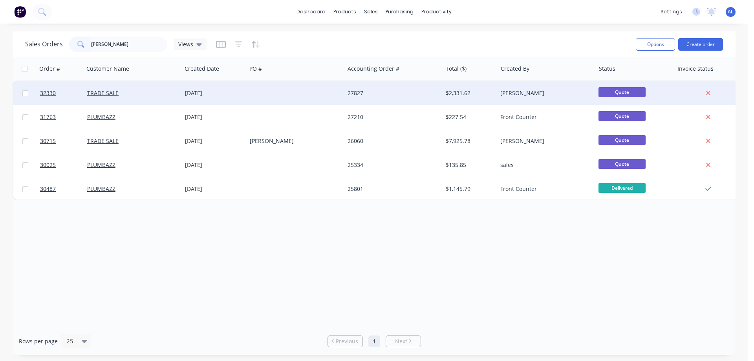
click at [394, 95] on div "27827" at bounding box center [391, 93] width 87 height 8
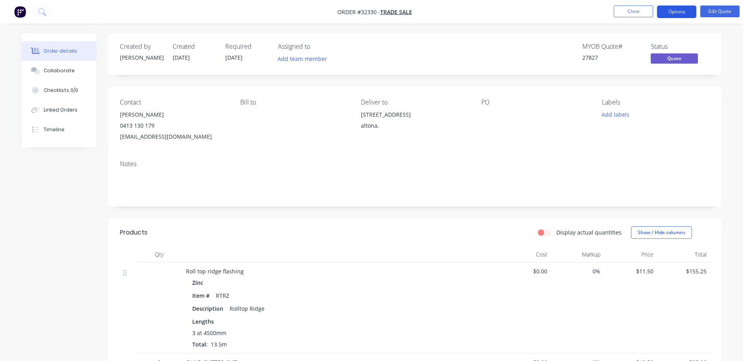
click at [675, 13] on button "Options" at bounding box center [676, 12] width 39 height 13
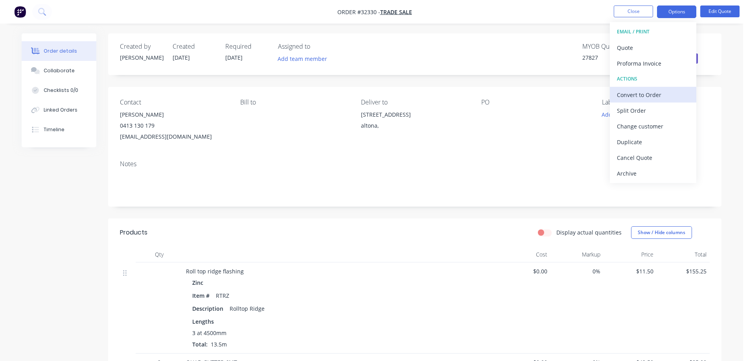
click at [653, 96] on div "Convert to Order" at bounding box center [653, 94] width 72 height 11
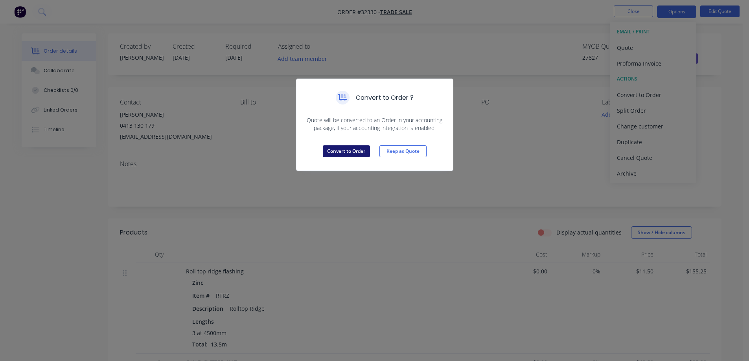
click at [357, 150] on button "Convert to Order" at bounding box center [346, 151] width 47 height 12
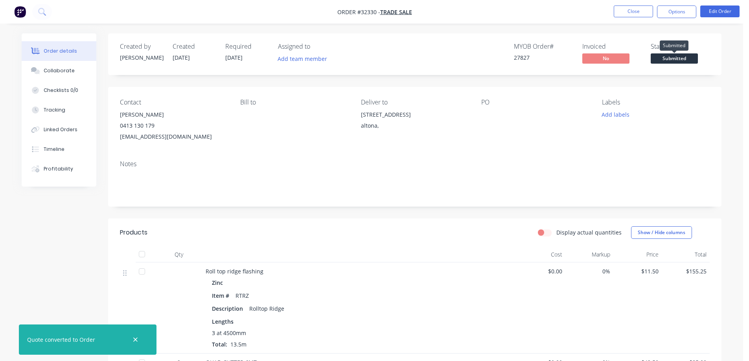
click at [664, 61] on span "Submitted" at bounding box center [673, 58] width 47 height 10
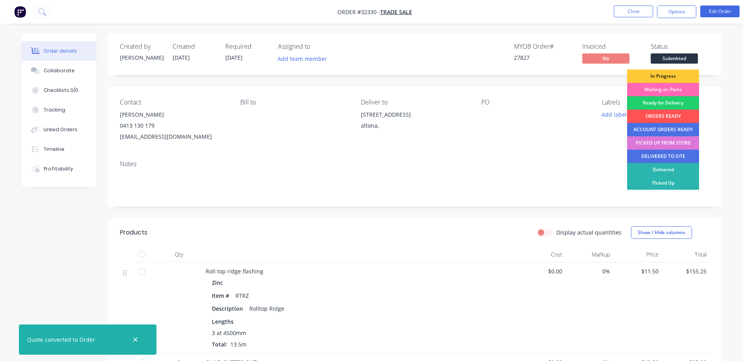
click at [662, 89] on div "Waiting on Parts" at bounding box center [663, 89] width 72 height 13
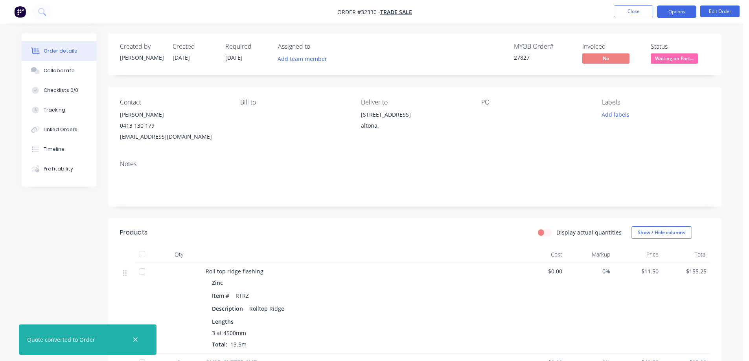
click at [670, 9] on button "Options" at bounding box center [676, 12] width 39 height 13
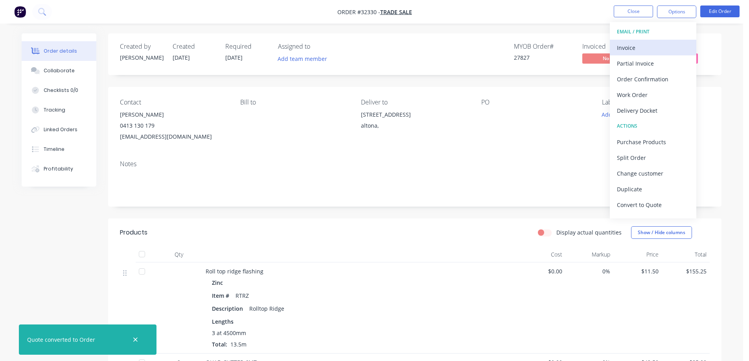
click at [631, 50] on div "Invoice" at bounding box center [653, 47] width 72 height 11
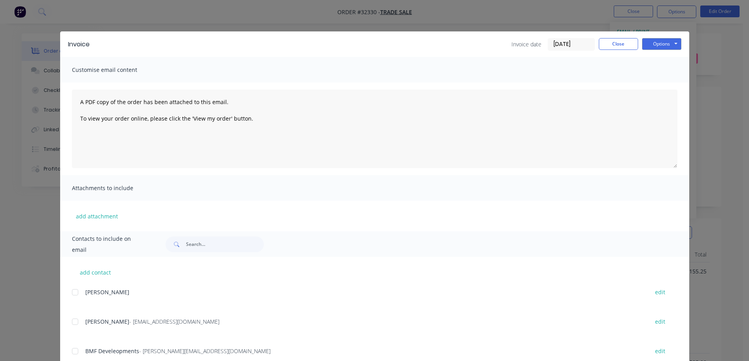
scroll to position [196, 0]
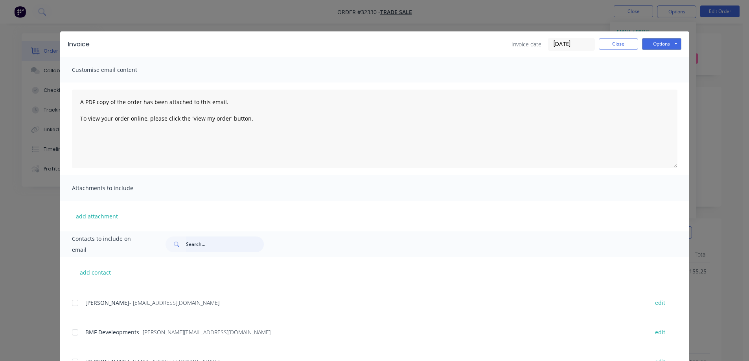
click at [205, 244] on input "text" at bounding box center [225, 245] width 78 height 16
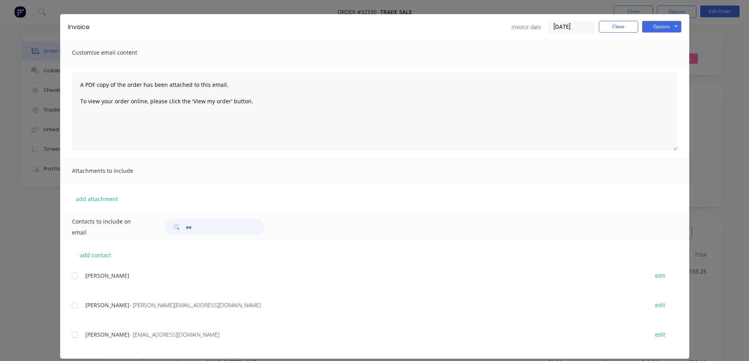
scroll to position [26, 0]
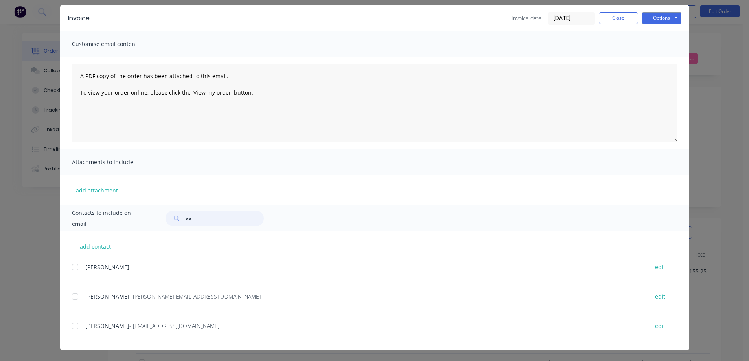
click at [74, 327] on div at bounding box center [75, 326] width 16 height 16
type input "aa"
click at [664, 19] on button "Options" at bounding box center [661, 18] width 39 height 12
click at [658, 62] on button "Email" at bounding box center [667, 57] width 50 height 13
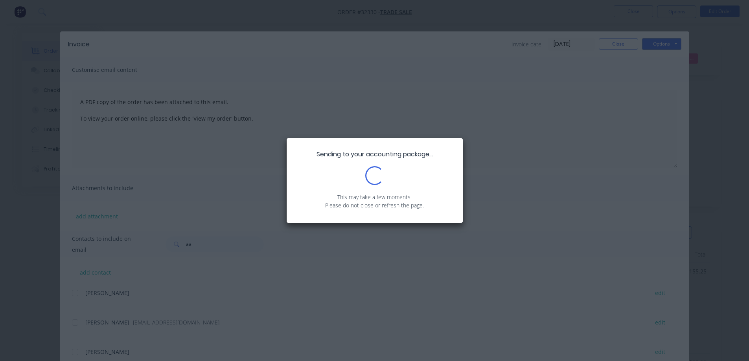
click at [618, 42] on div "Sending to your accounting package... Loading... This may take a few moments. P…" at bounding box center [374, 180] width 749 height 361
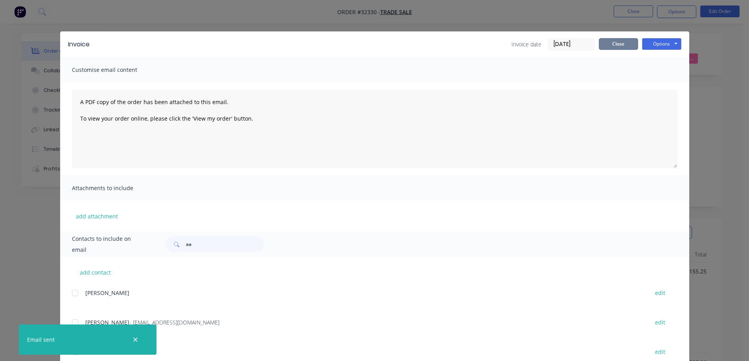
click at [611, 48] on button "Close" at bounding box center [617, 44] width 39 height 12
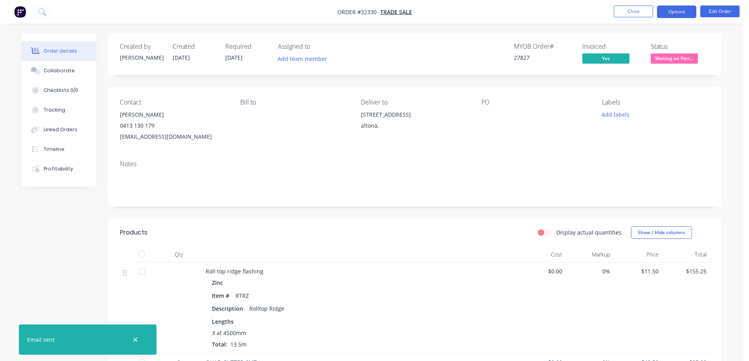
click at [679, 13] on button "Options" at bounding box center [676, 12] width 39 height 13
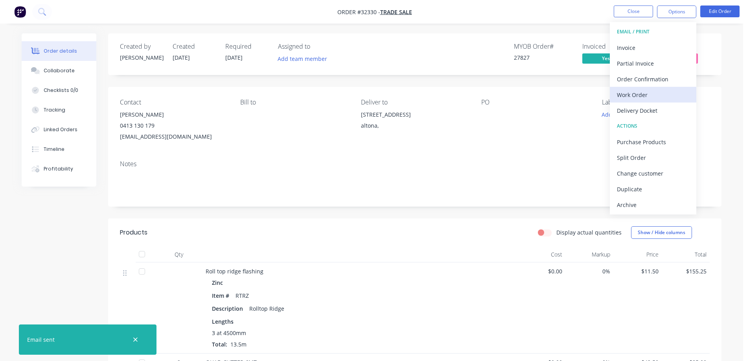
click at [637, 95] on div "Work Order" at bounding box center [653, 94] width 72 height 11
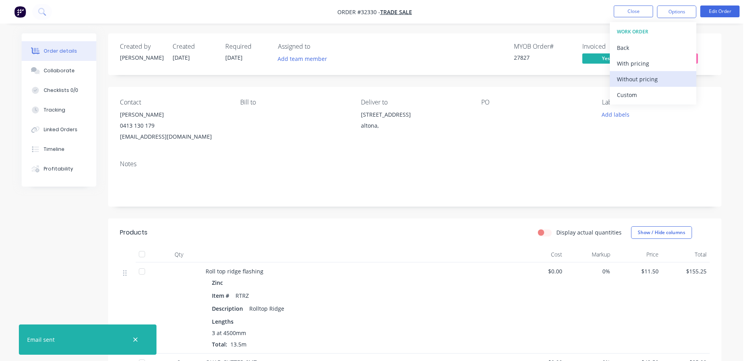
click at [646, 77] on div "Without pricing" at bounding box center [653, 78] width 72 height 11
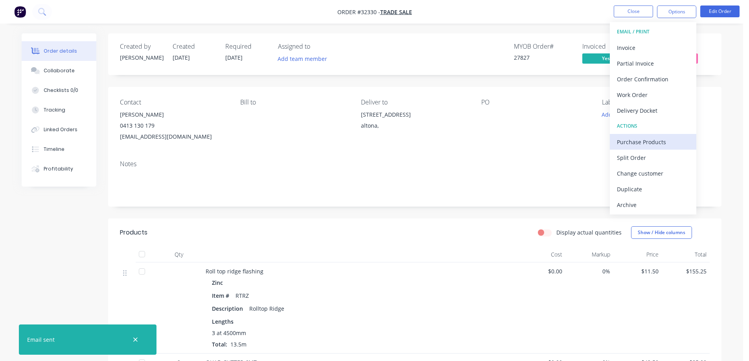
click at [663, 140] on div "Purchase Products" at bounding box center [653, 141] width 72 height 11
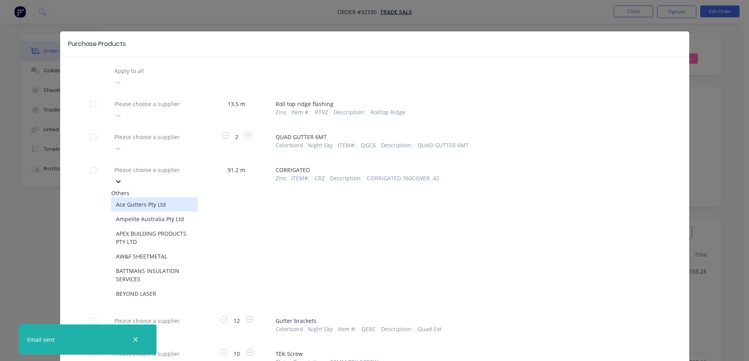
click at [125, 175] on div at bounding box center [118, 181] width 14 height 13
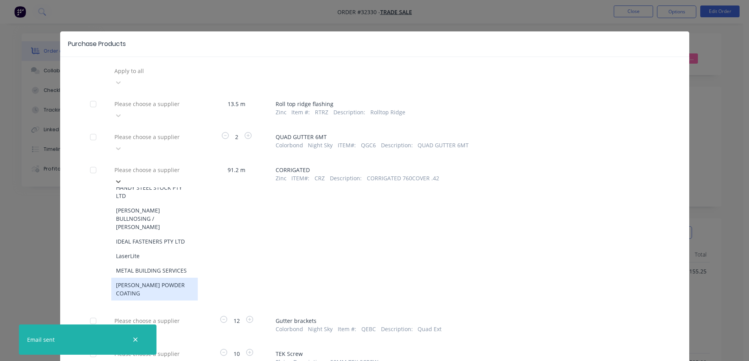
scroll to position [151, 0]
click at [159, 285] on div "Striproll Roofing Products" at bounding box center [154, 292] width 86 height 15
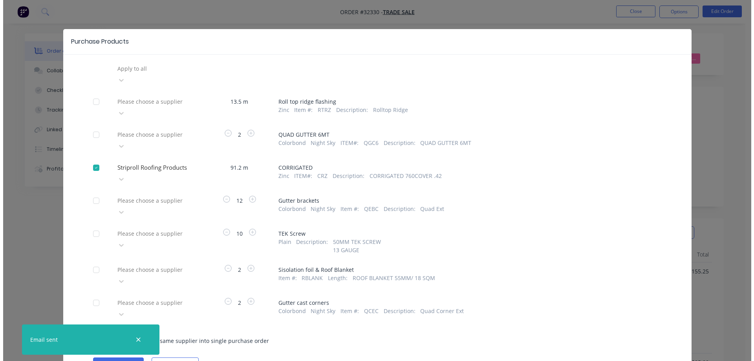
scroll to position [3, 0]
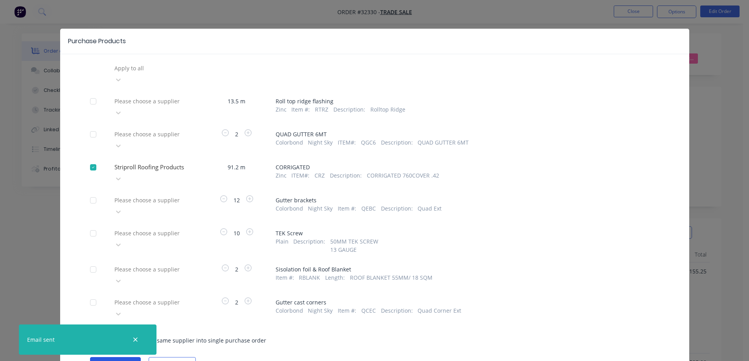
click at [117, 357] on button "Create purchase(s)" at bounding box center [115, 363] width 51 height 12
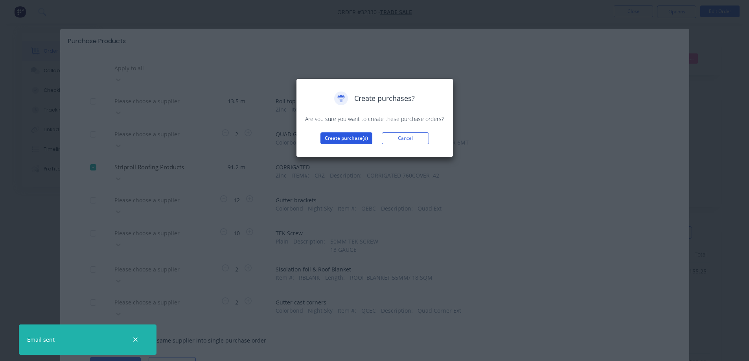
click at [354, 138] on button "Create purchase(s)" at bounding box center [346, 138] width 52 height 12
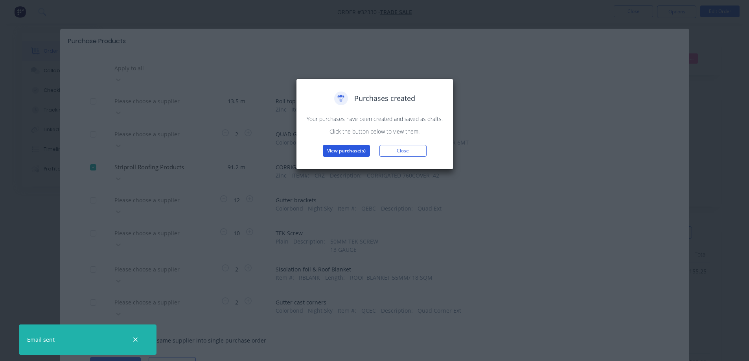
click at [356, 153] on button "View purchase(s)" at bounding box center [346, 151] width 47 height 12
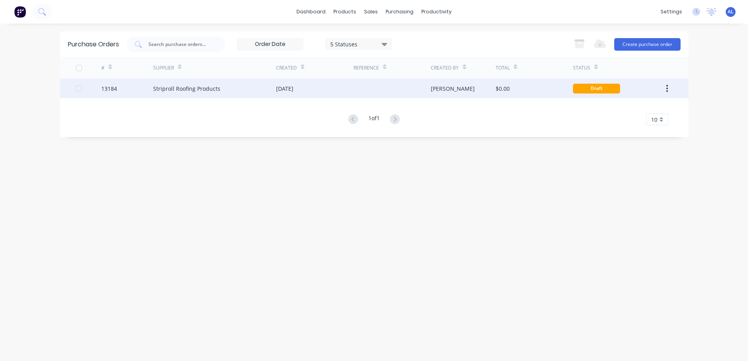
click at [322, 92] on div "[DATE]" at bounding box center [314, 89] width 77 height 20
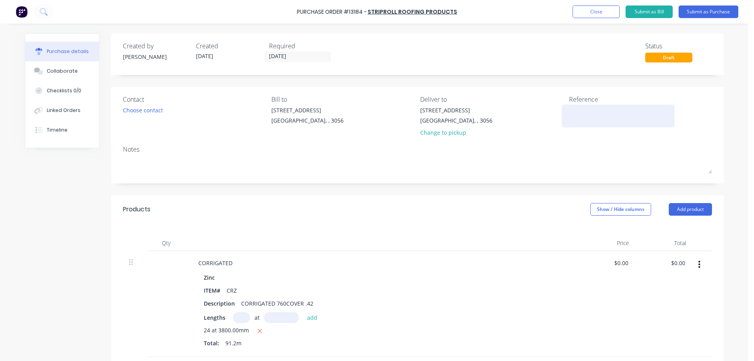
click at [578, 117] on textarea at bounding box center [618, 115] width 98 height 18
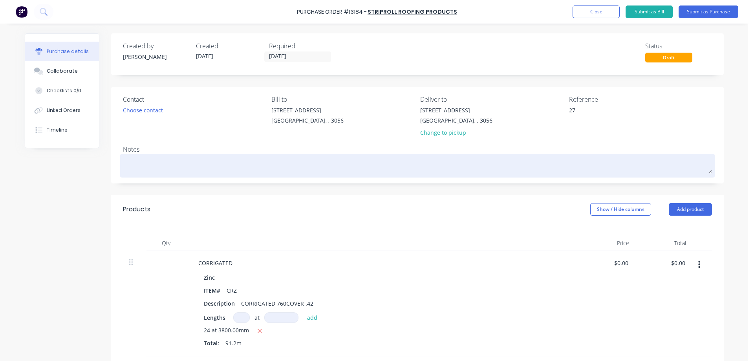
type textarea "278"
type textarea "x"
type textarea "2782"
type textarea "x"
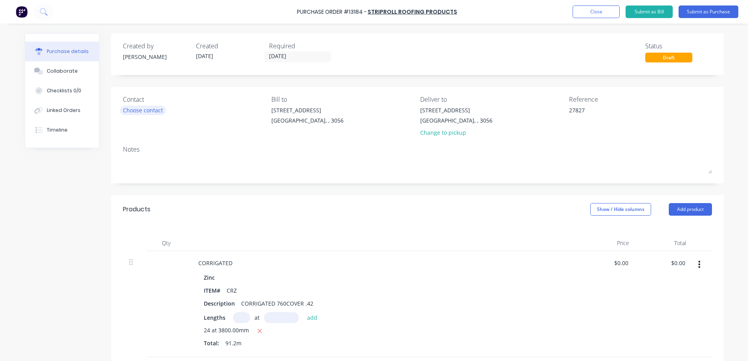
type textarea "27827"
type textarea "x"
type textarea "27827"
click at [149, 108] on div "Choose contact" at bounding box center [143, 110] width 40 height 8
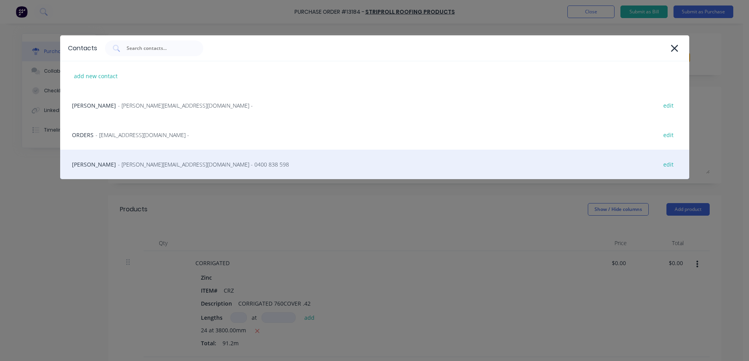
click at [160, 167] on span "- [PERSON_NAME][EMAIL_ADDRESS][DOMAIN_NAME] - 0400 838 598" at bounding box center [203, 164] width 171 height 8
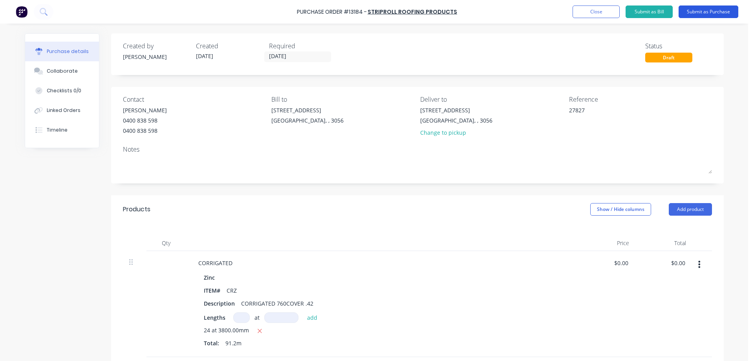
click at [717, 11] on button "Submit as Purchase" at bounding box center [709, 12] width 60 height 13
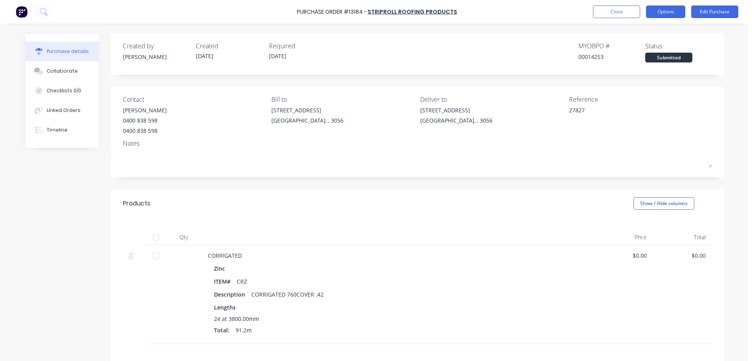
click at [658, 11] on button "Options" at bounding box center [665, 12] width 39 height 13
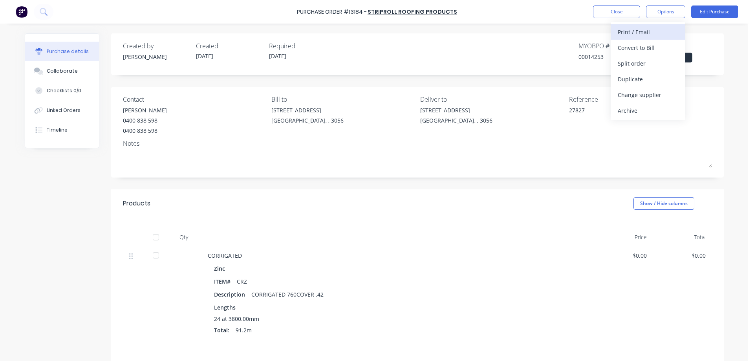
click at [639, 34] on div "Print / Email" at bounding box center [648, 31] width 61 height 11
click at [652, 64] on div "Without pricing" at bounding box center [648, 63] width 61 height 11
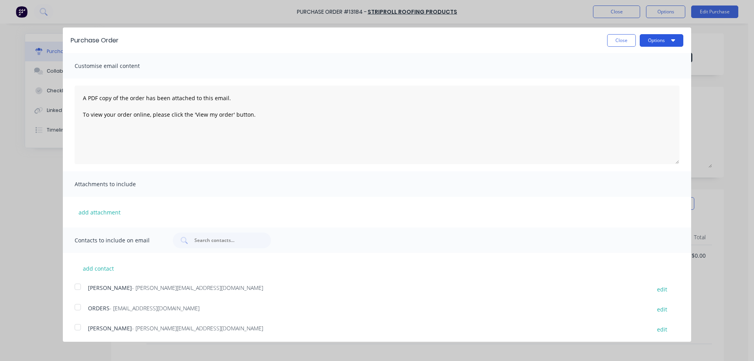
click at [665, 40] on button "Options" at bounding box center [662, 40] width 44 height 13
click at [641, 61] on div "Print" at bounding box center [646, 60] width 61 height 11
click at [78, 326] on div at bounding box center [78, 327] width 16 height 16
click at [75, 308] on div at bounding box center [78, 307] width 16 height 16
click at [80, 306] on div at bounding box center [78, 307] width 16 height 16
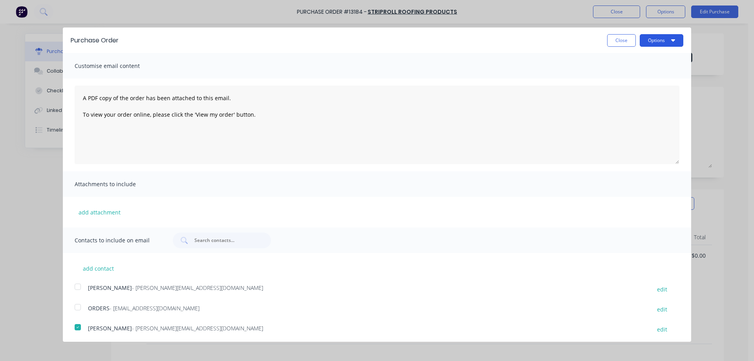
click at [660, 44] on button "Options" at bounding box center [662, 40] width 44 height 13
click at [642, 75] on div "Email" at bounding box center [646, 75] width 61 height 11
type textarea "x"
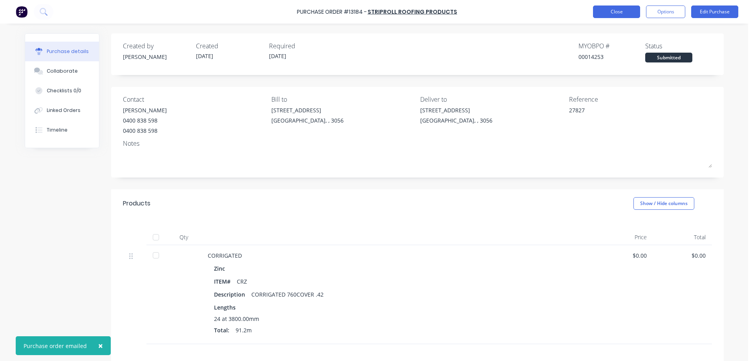
click at [626, 16] on button "Close" at bounding box center [616, 12] width 47 height 13
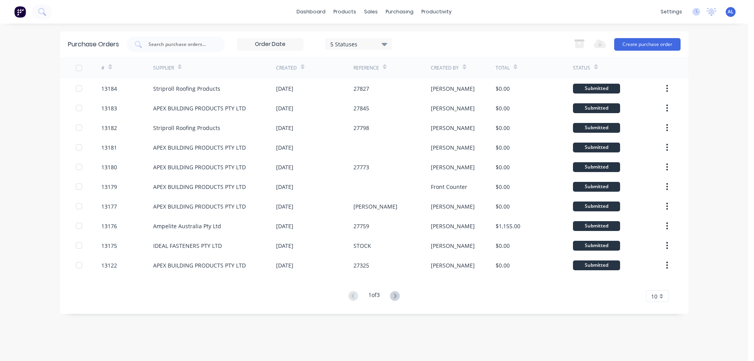
click at [19, 11] on img at bounding box center [20, 12] width 12 height 12
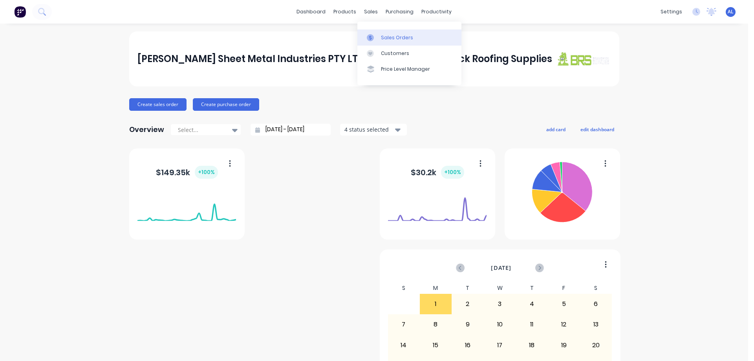
click at [386, 39] on div "Sales Orders" at bounding box center [397, 37] width 32 height 7
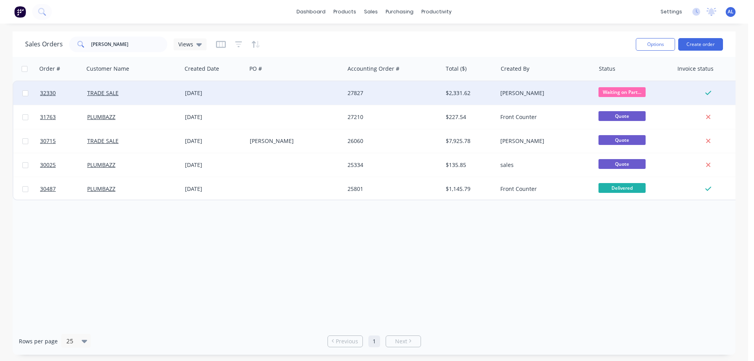
click at [424, 94] on div "27827" at bounding box center [391, 93] width 87 height 8
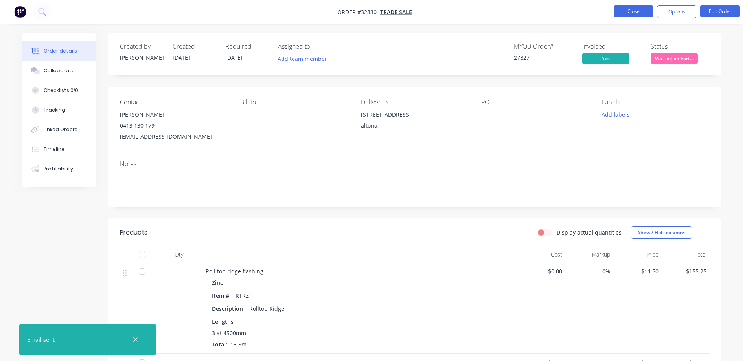
click at [631, 10] on button "Close" at bounding box center [632, 12] width 39 height 12
